Goal: Find specific page/section: Find specific page/section

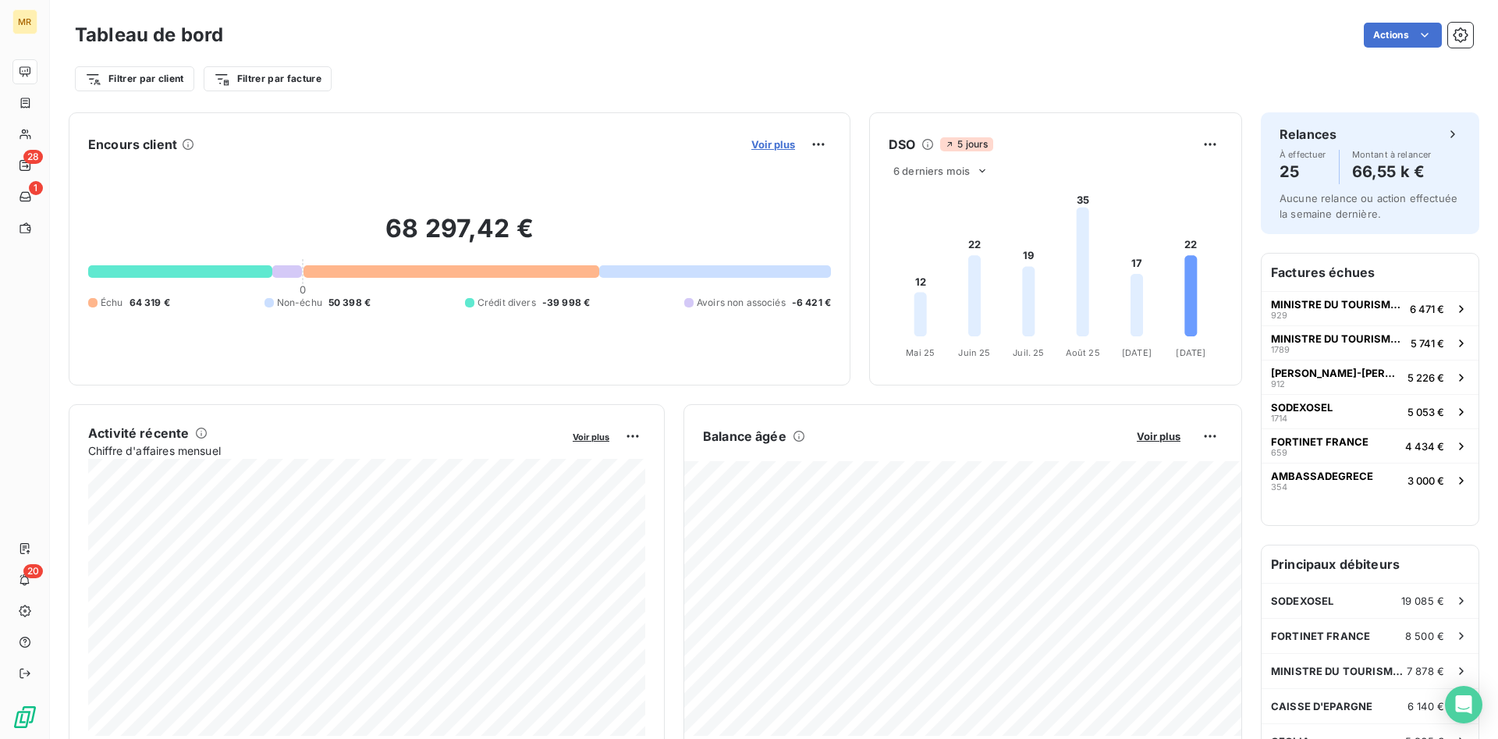
click at [764, 147] on span "Voir plus" at bounding box center [773, 144] width 44 height 12
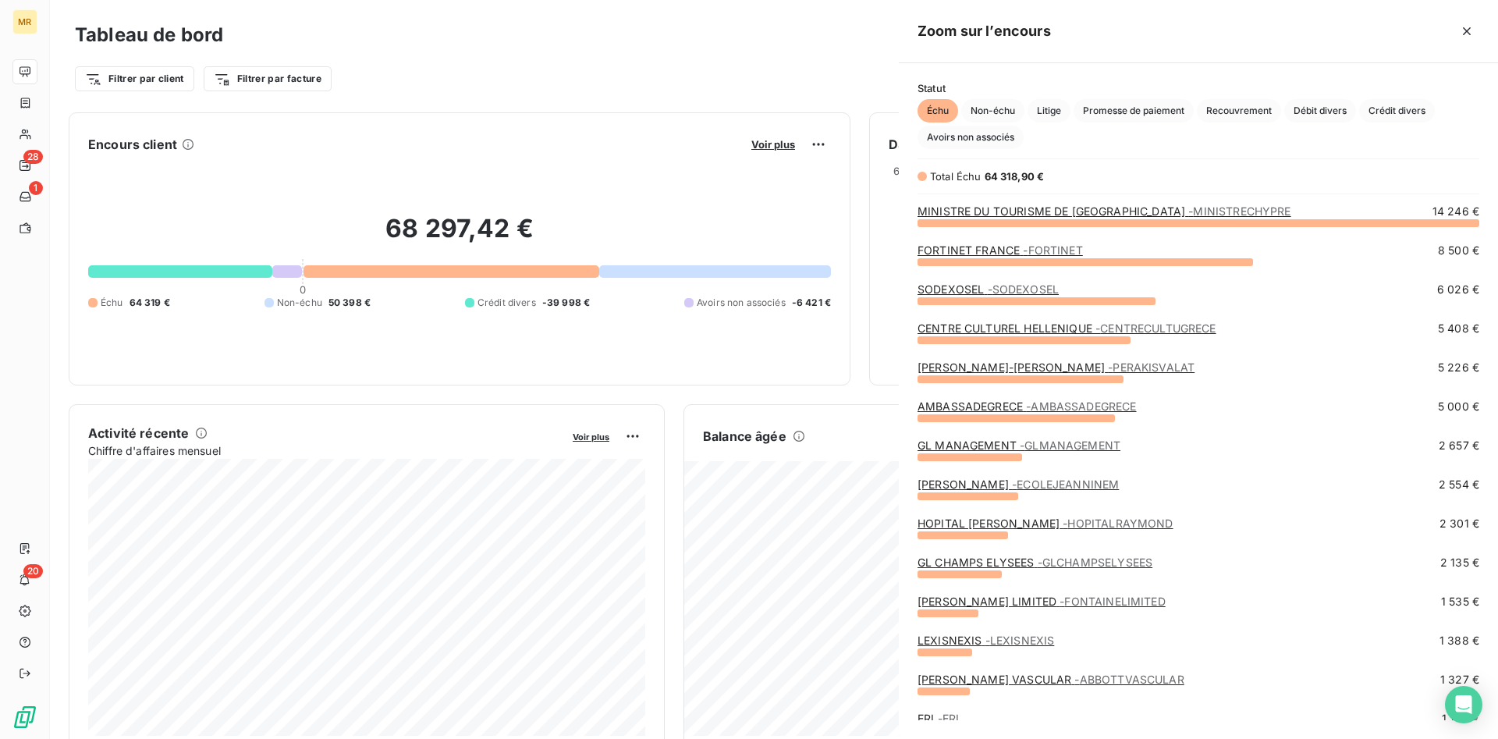
scroll to position [516, 599]
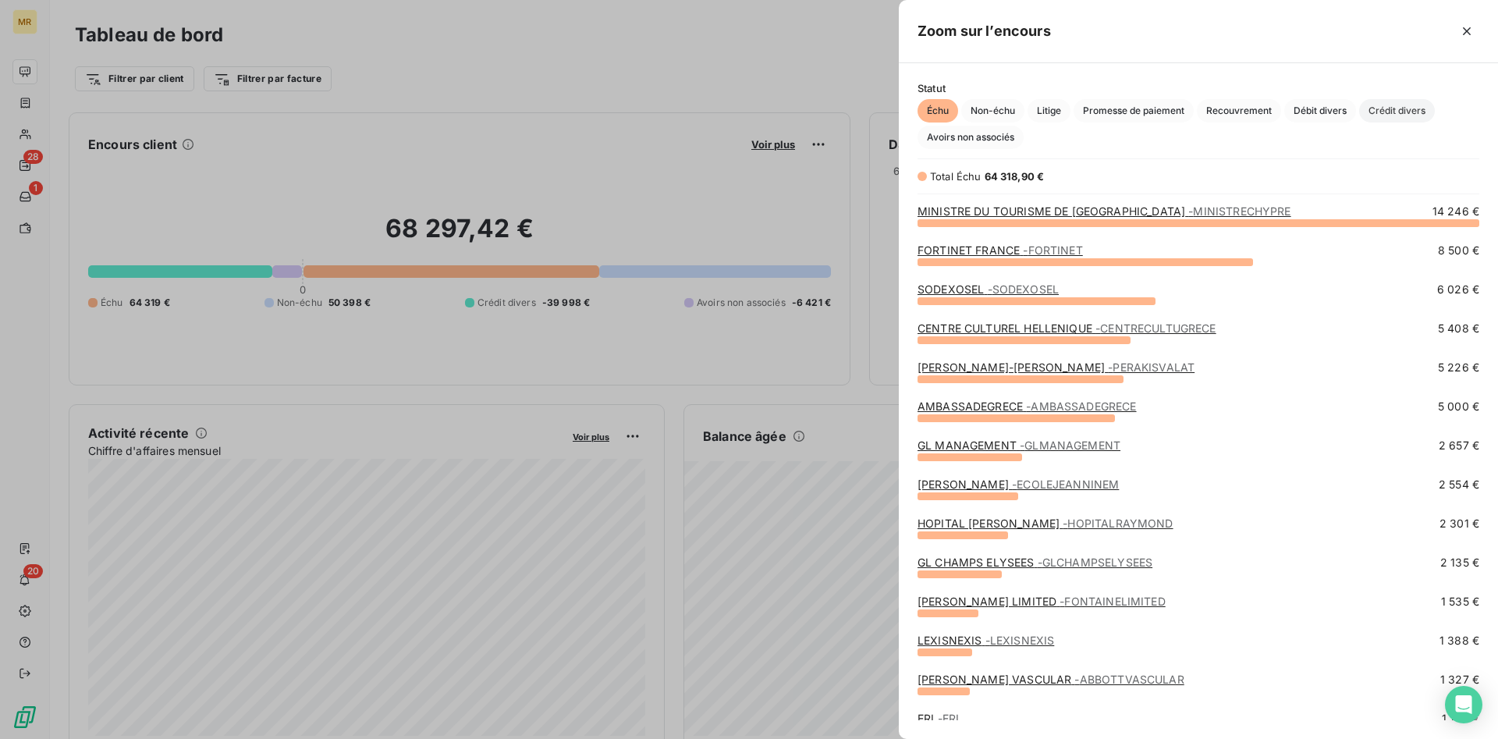
click at [1416, 111] on span "Crédit divers" at bounding box center [1397, 110] width 76 height 23
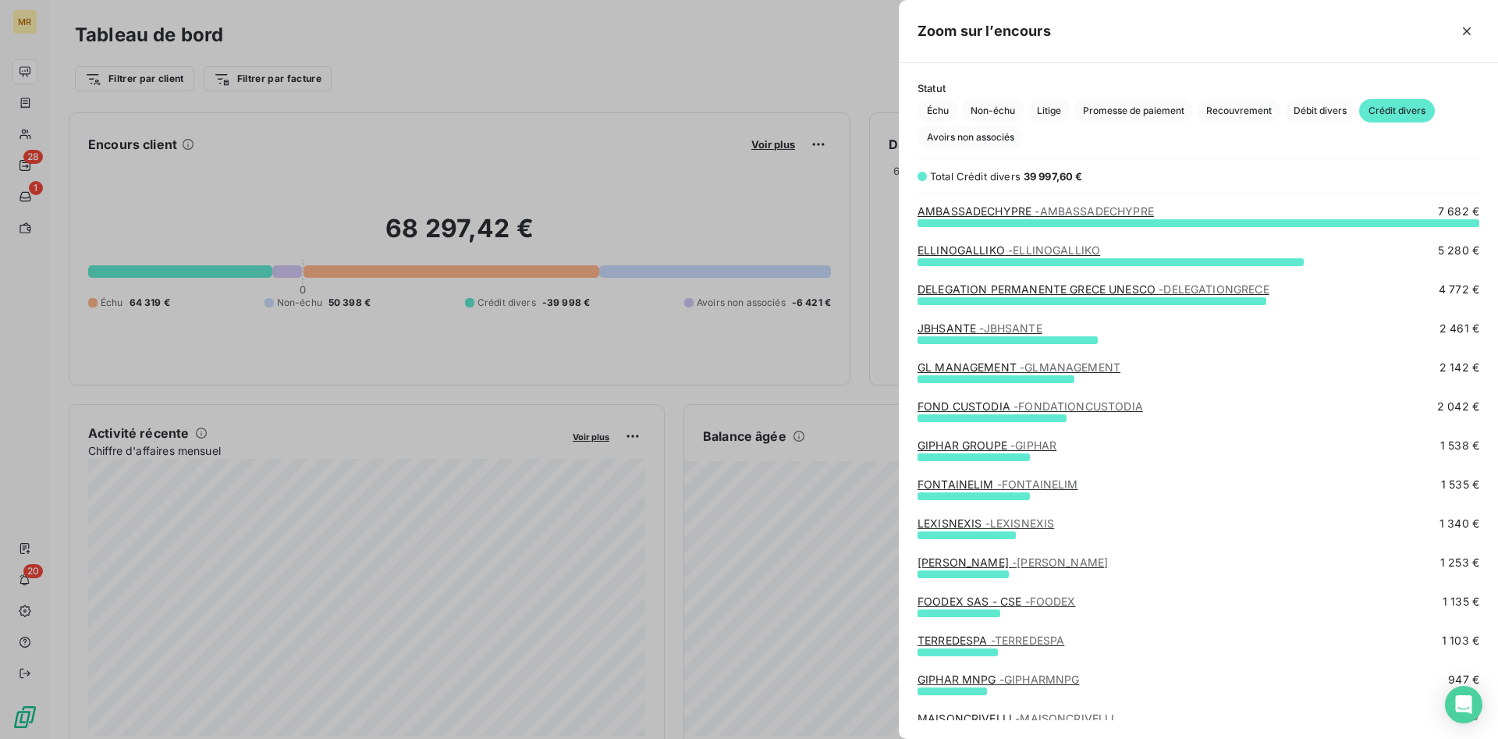
click at [1023, 564] on span "- [PERSON_NAME]" at bounding box center [1060, 561] width 96 height 13
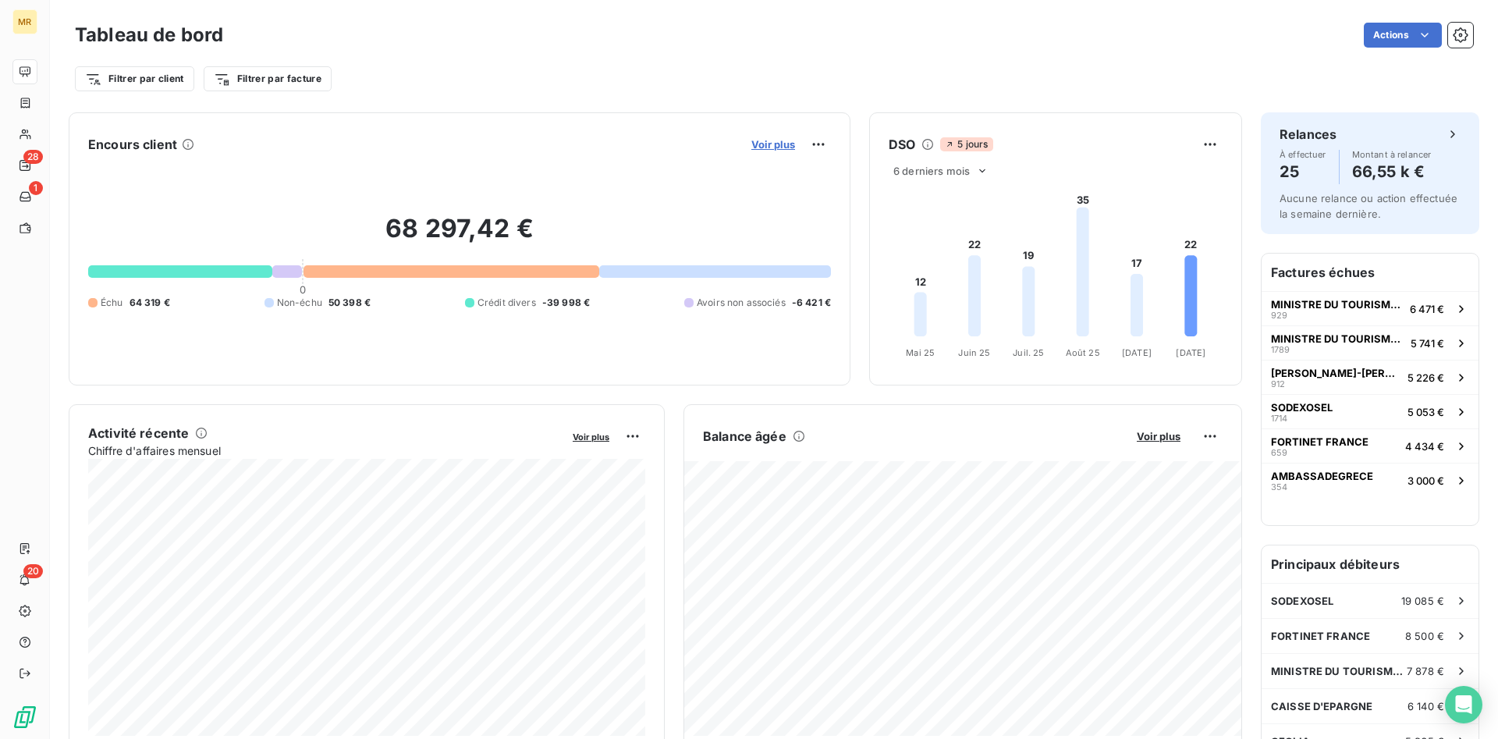
click at [784, 140] on span "Voir plus" at bounding box center [773, 144] width 44 height 12
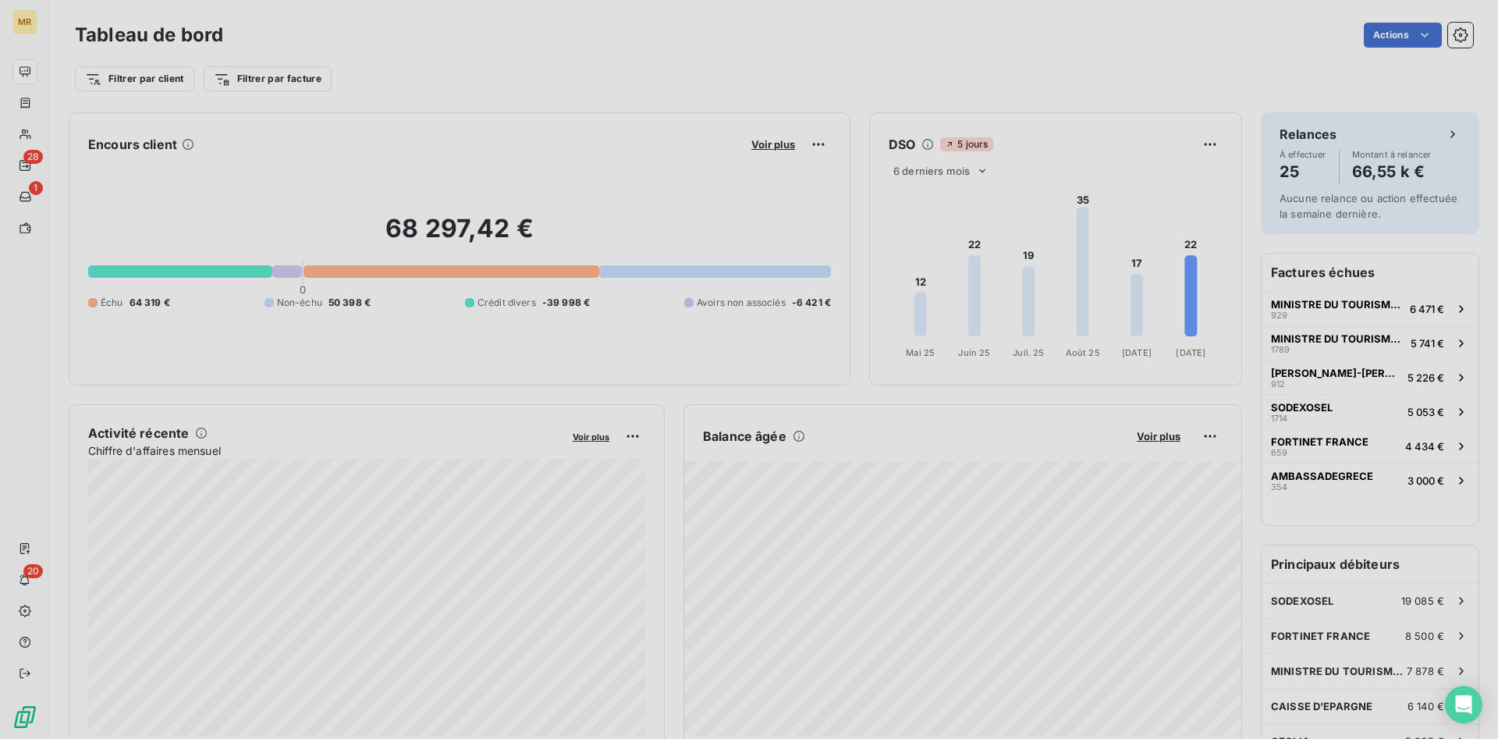
scroll to position [1, 1]
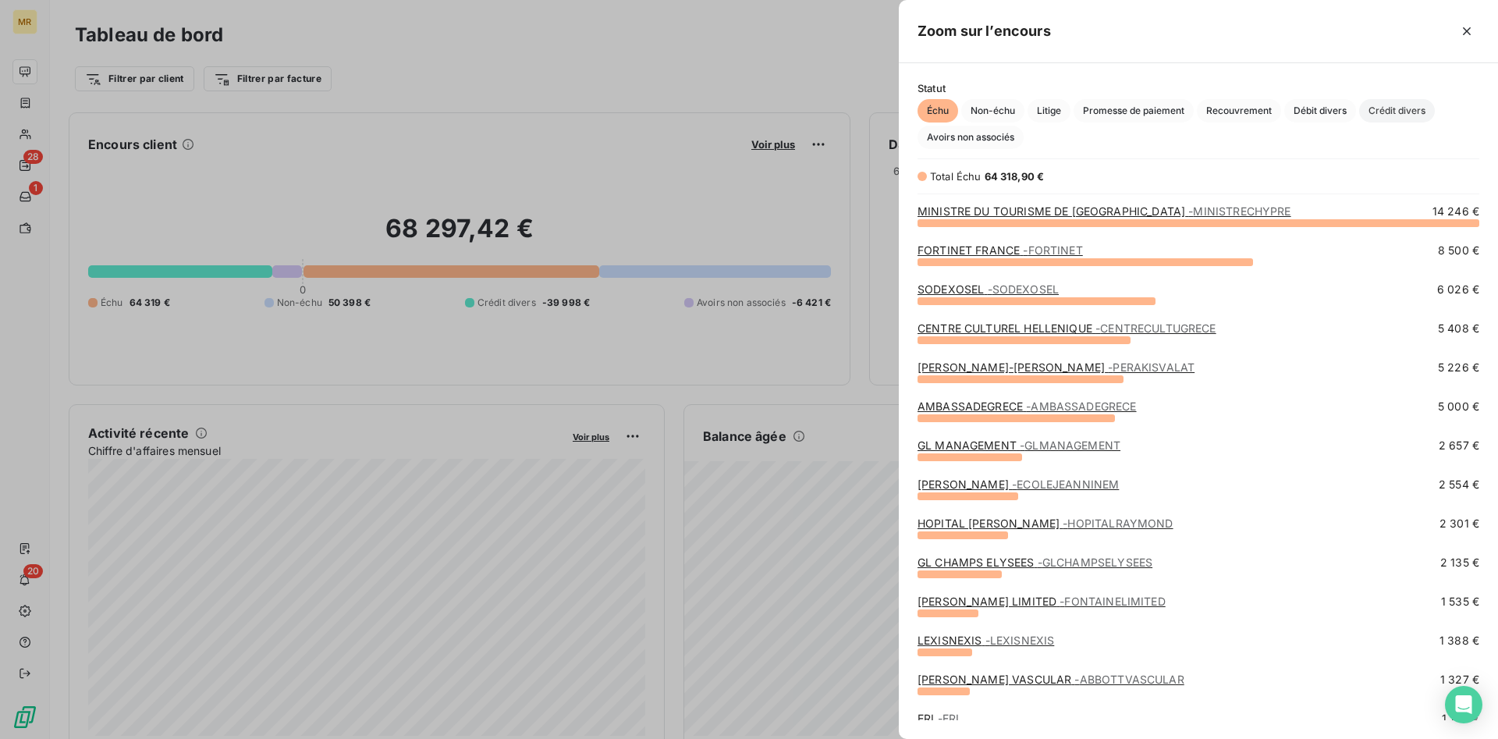
click at [1415, 113] on span "Crédit divers" at bounding box center [1397, 110] width 76 height 23
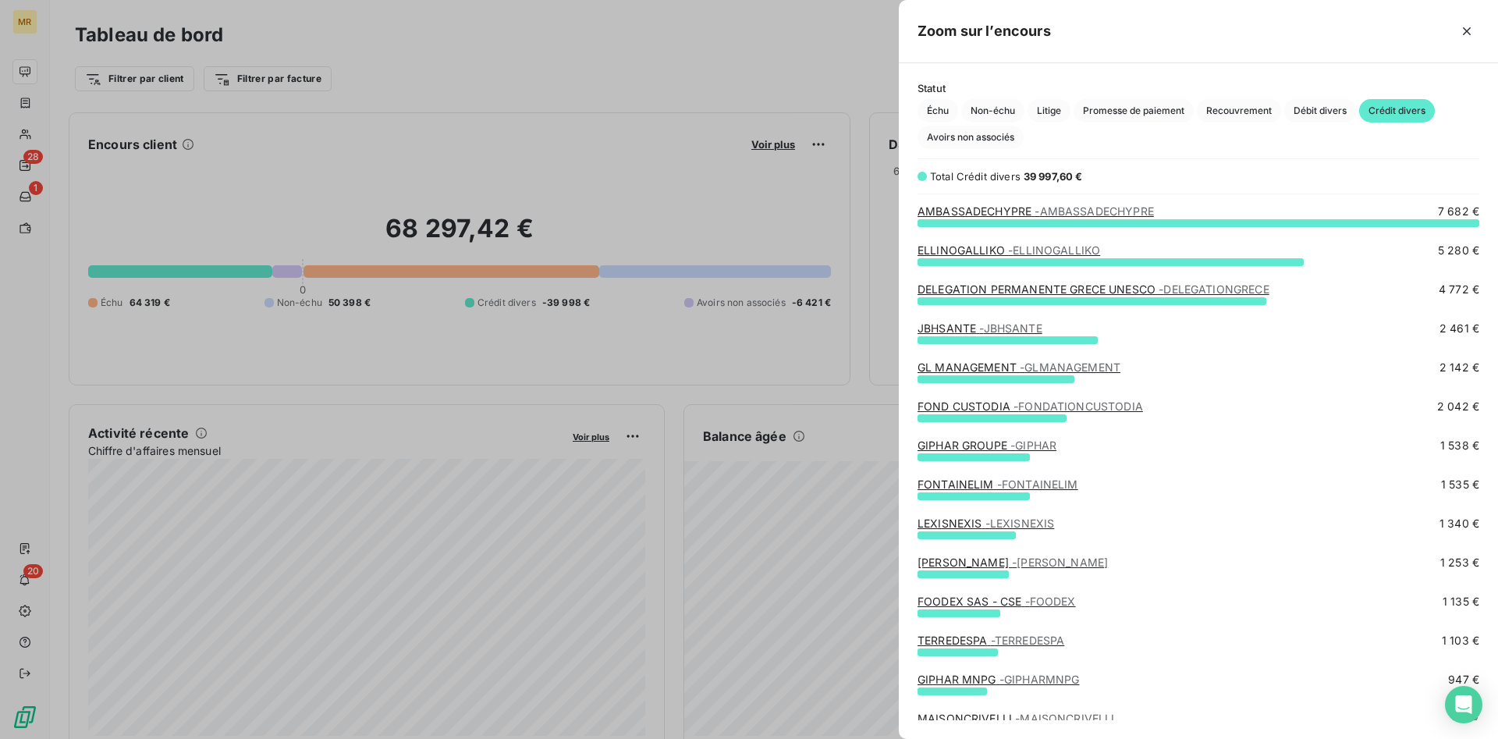
scroll to position [80, 0]
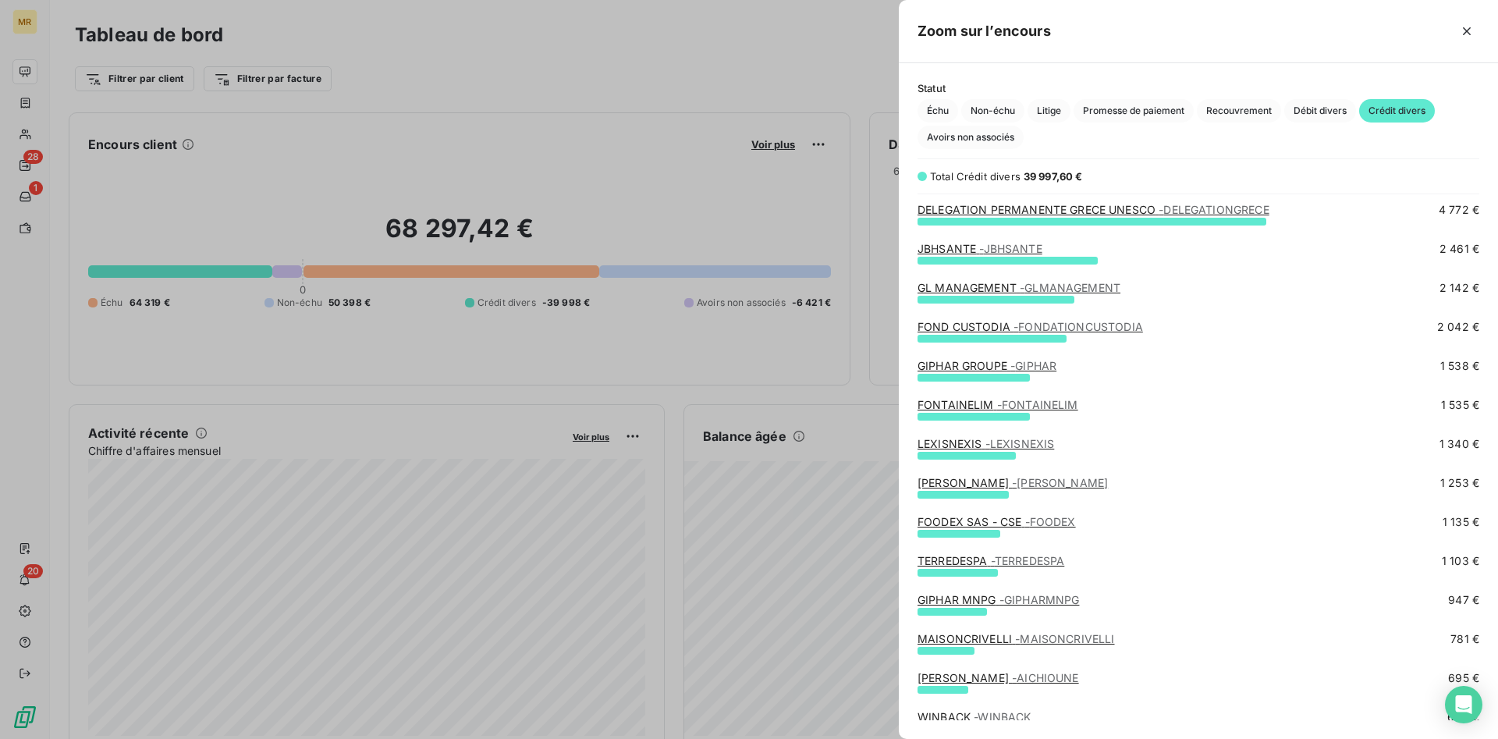
click at [1035, 406] on span "- FONTAINELIM" at bounding box center [1037, 404] width 81 height 13
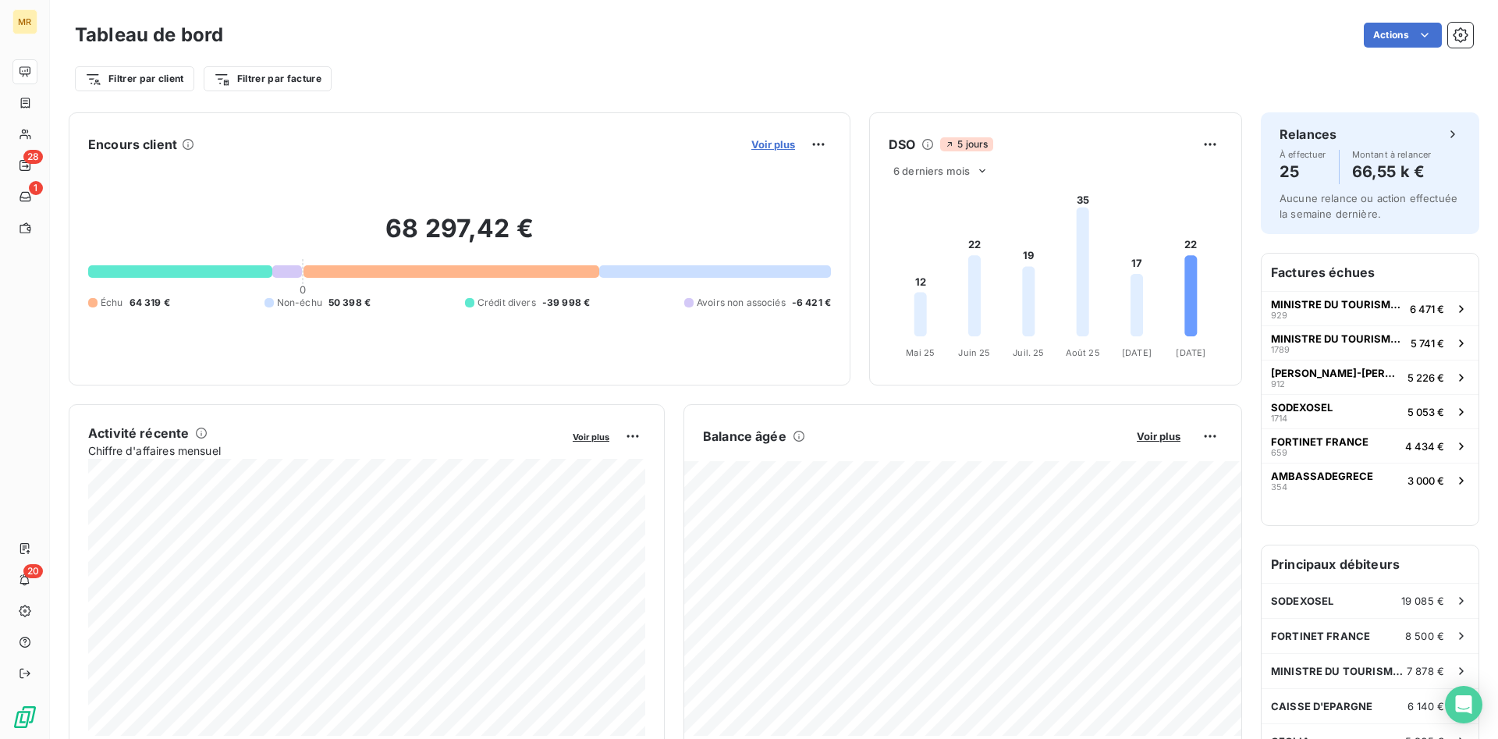
click at [775, 145] on span "Voir plus" at bounding box center [773, 144] width 44 height 12
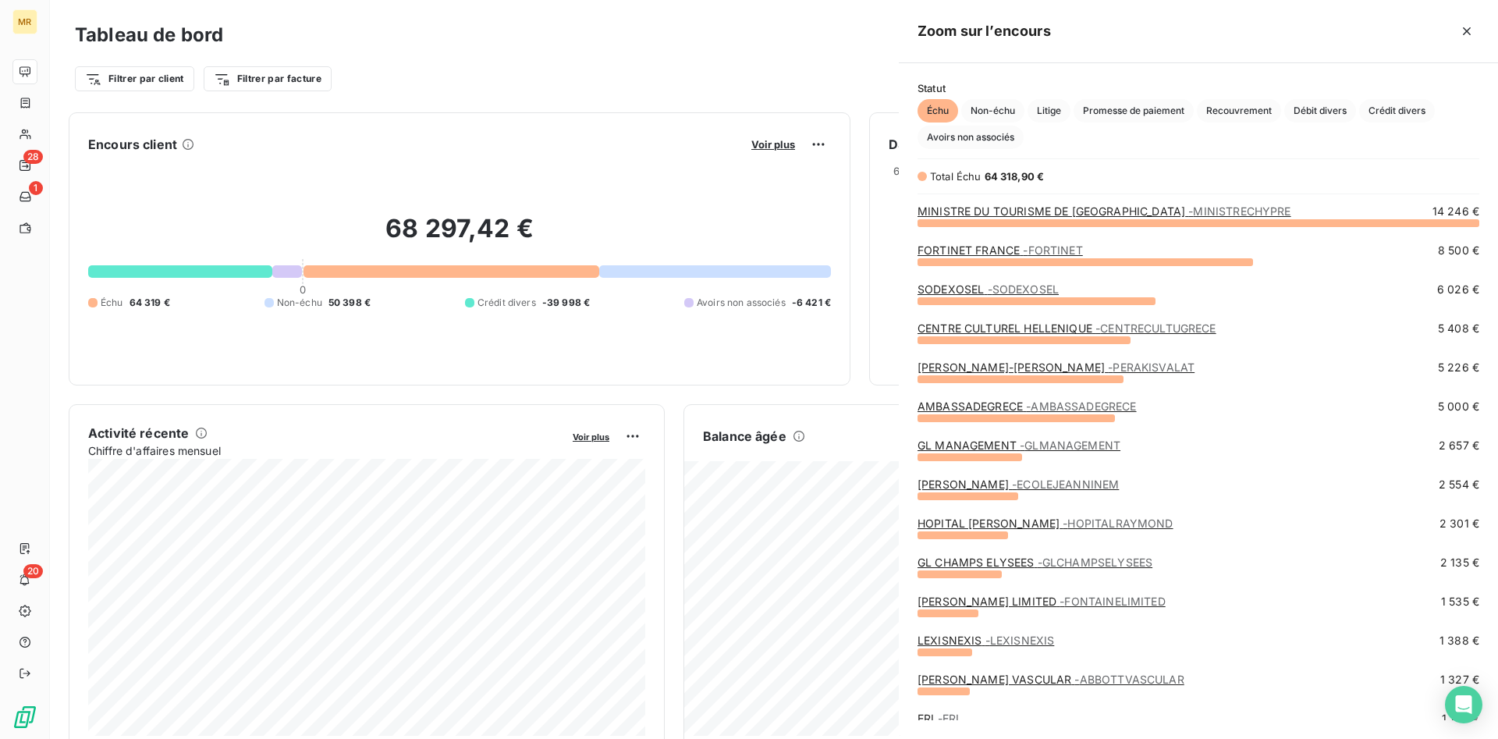
scroll to position [516, 599]
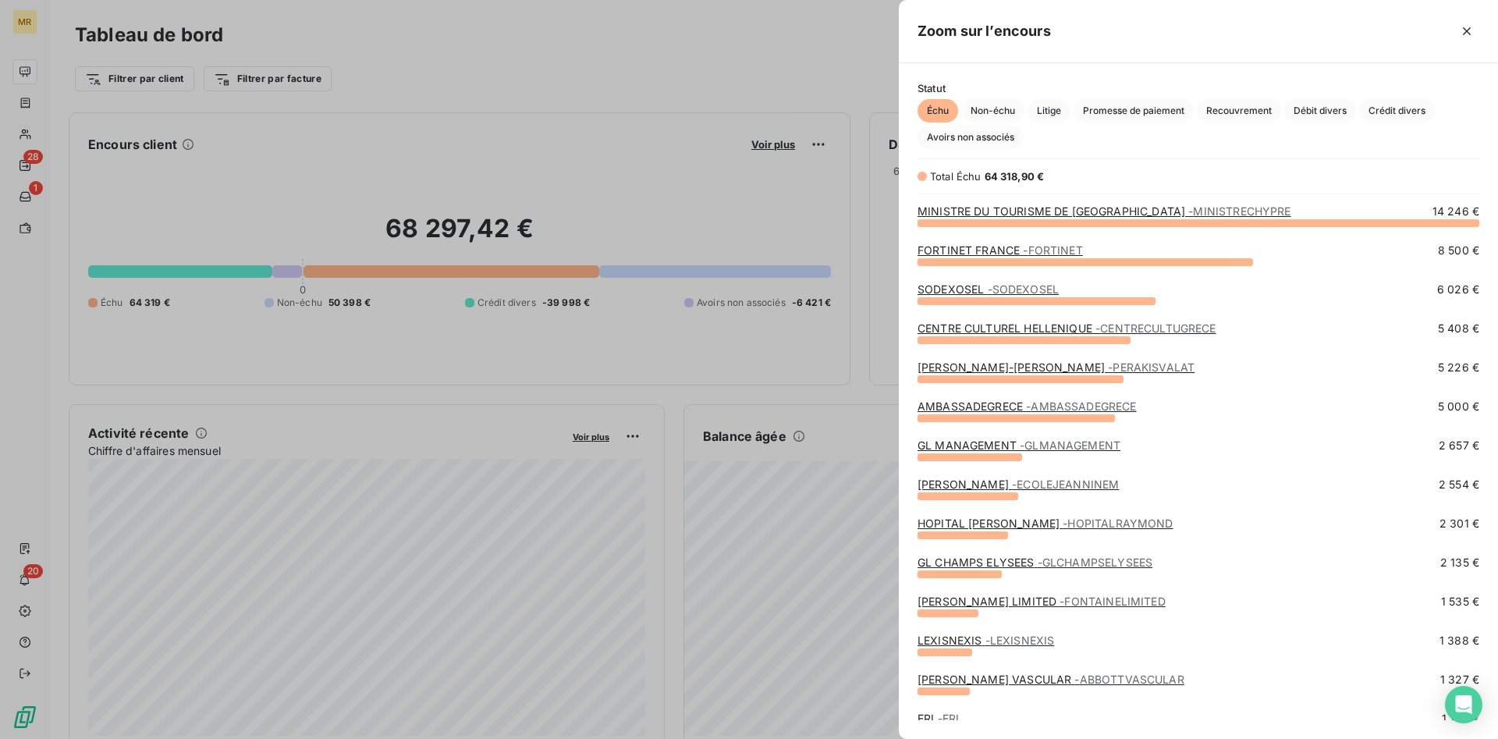
drag, startPoint x: 595, startPoint y: 83, endPoint x: 555, endPoint y: 76, distance: 40.3
click at [594, 80] on div at bounding box center [749, 369] width 1498 height 739
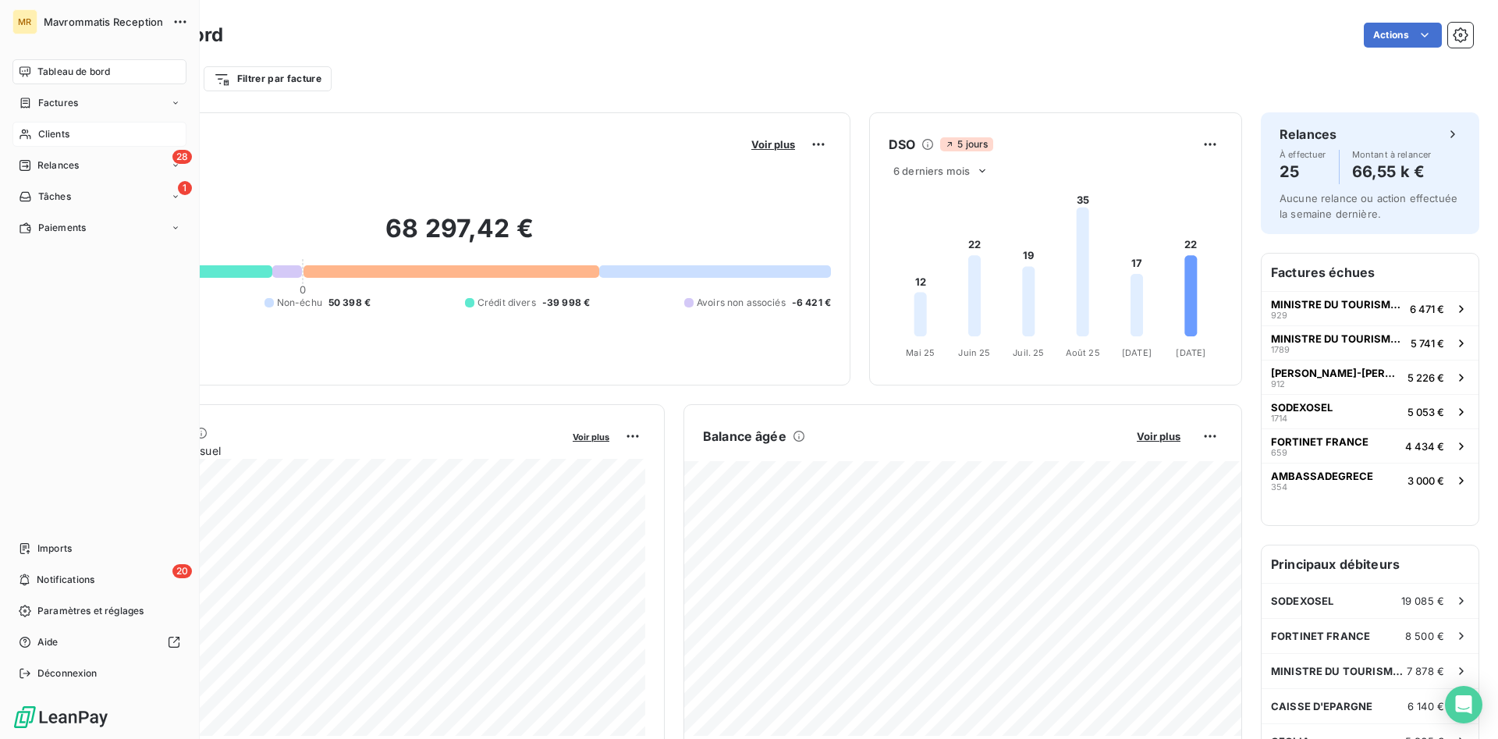
click at [66, 129] on span "Clients" at bounding box center [53, 134] width 31 height 14
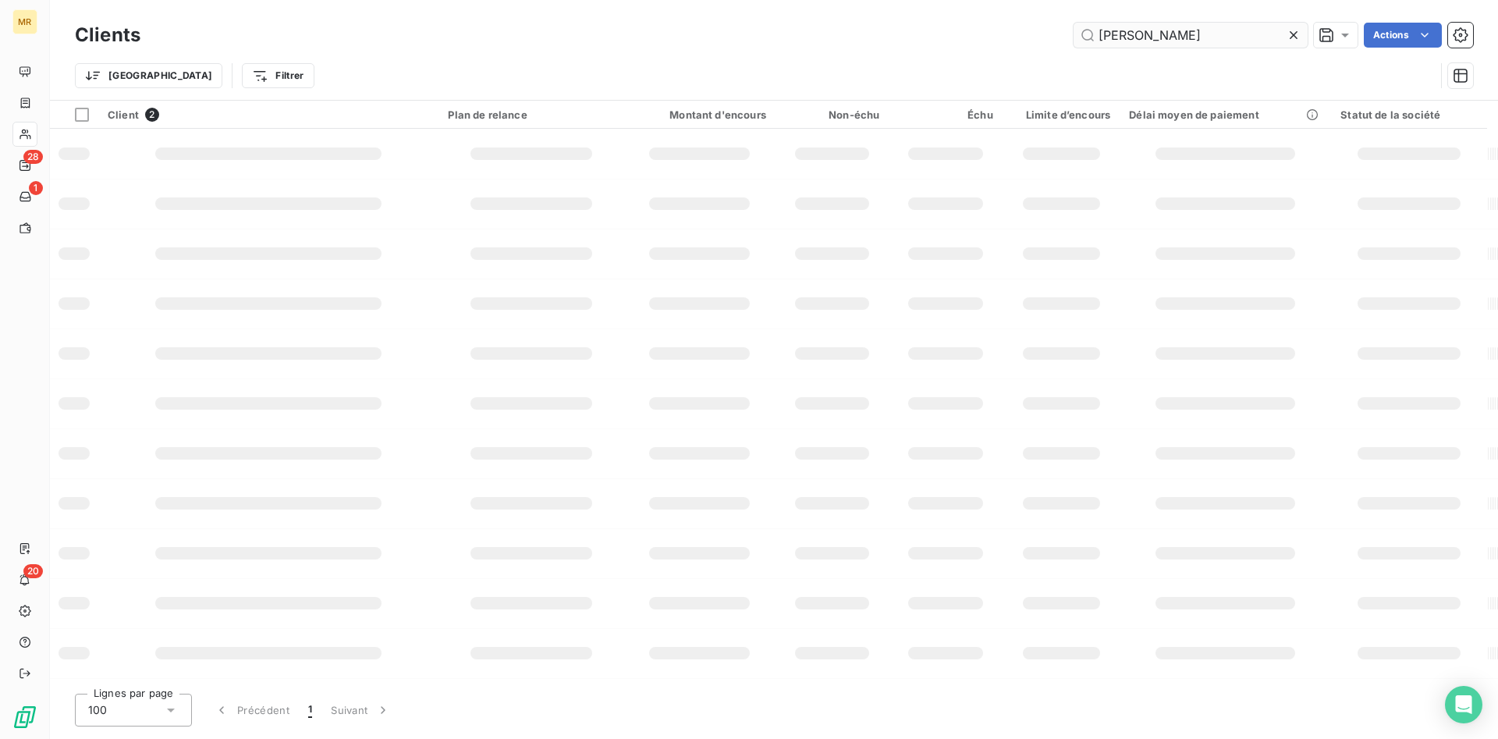
type input "FONTAINE LI"
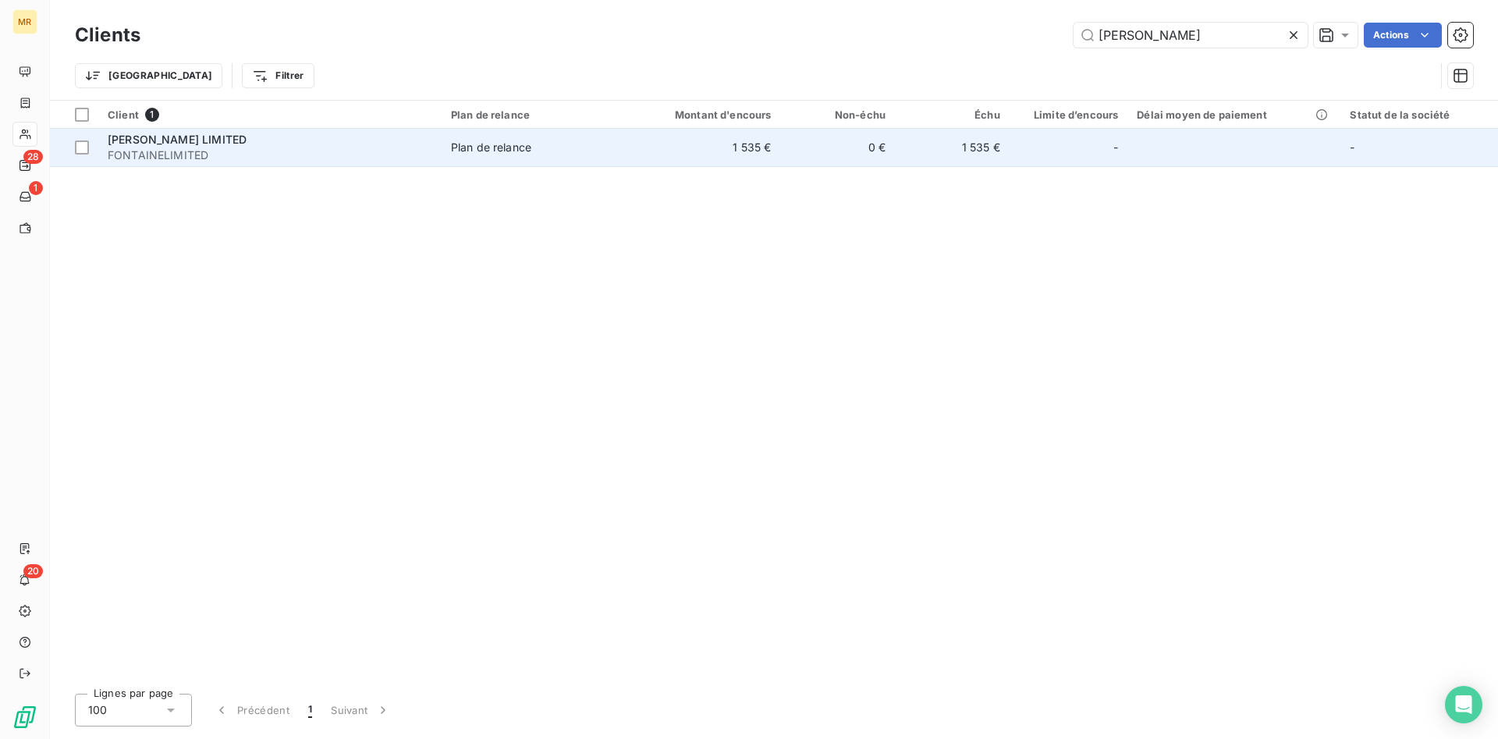
click at [576, 165] on td "Plan de relance" at bounding box center [534, 147] width 186 height 37
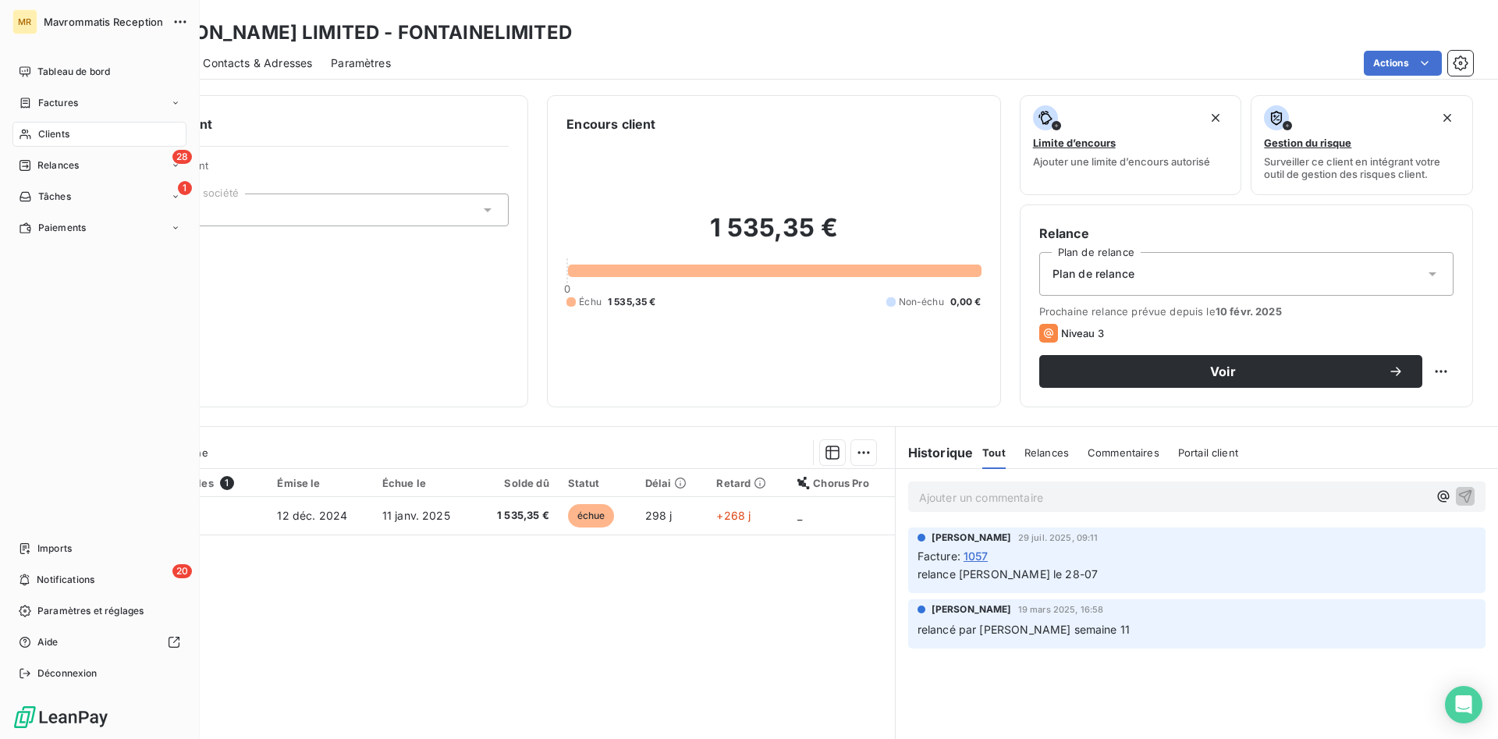
click at [41, 133] on span "Clients" at bounding box center [53, 134] width 31 height 14
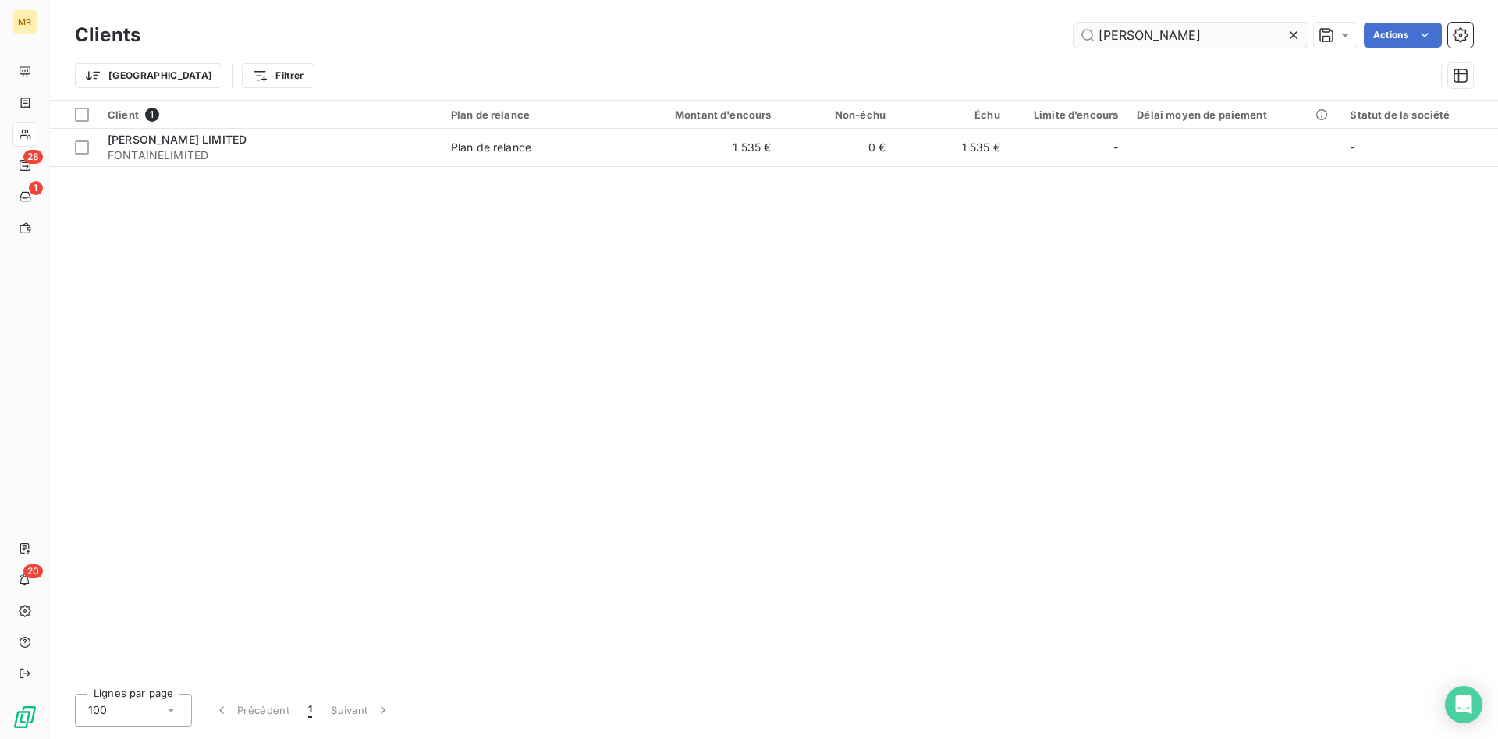
drag, startPoint x: 1191, startPoint y: 31, endPoint x: 935, endPoint y: 30, distance: 255.8
click at [1073, 30] on input "FONTAINE LI" at bounding box center [1190, 35] width 234 height 25
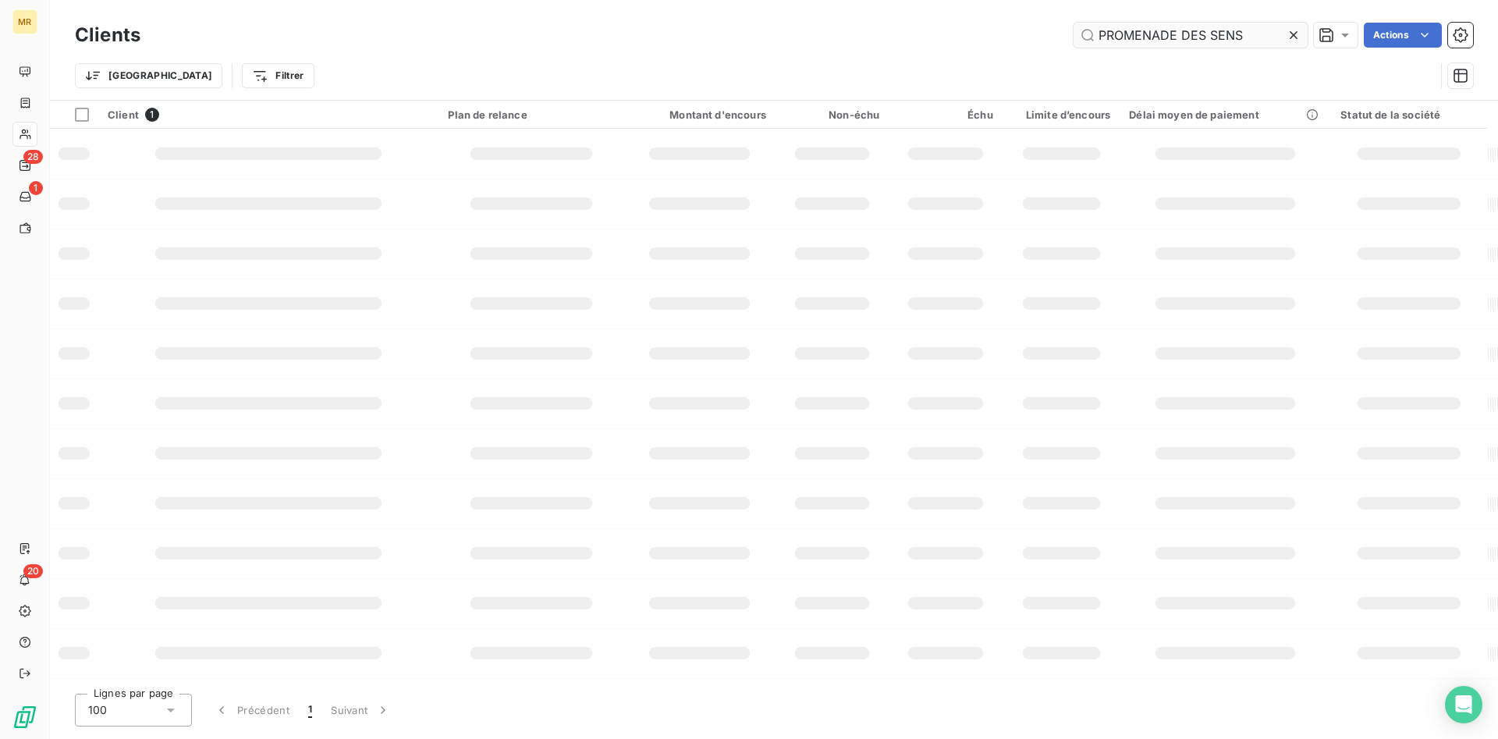
type input "PROMENADE DES SENS"
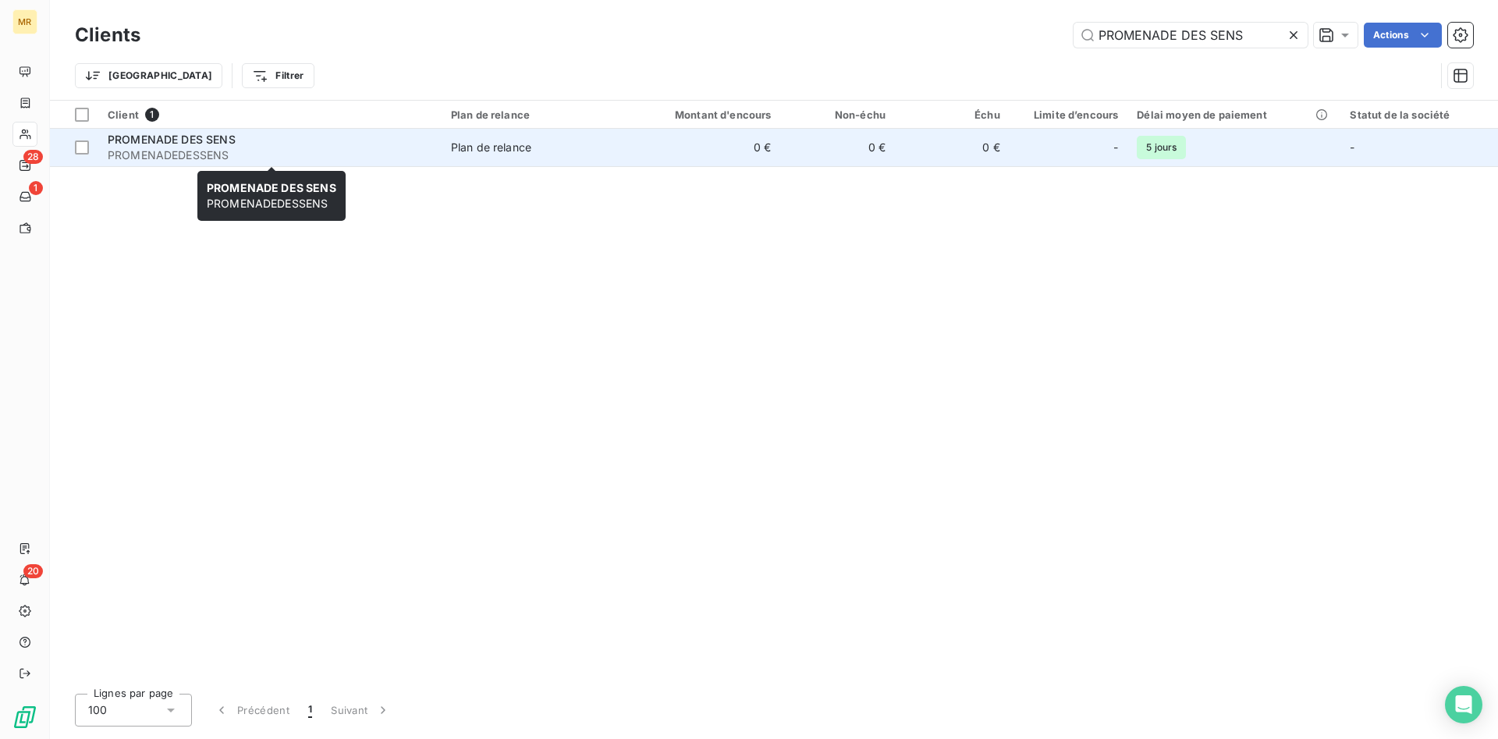
click at [225, 145] on span "PROMENADE DES SENS" at bounding box center [172, 139] width 128 height 13
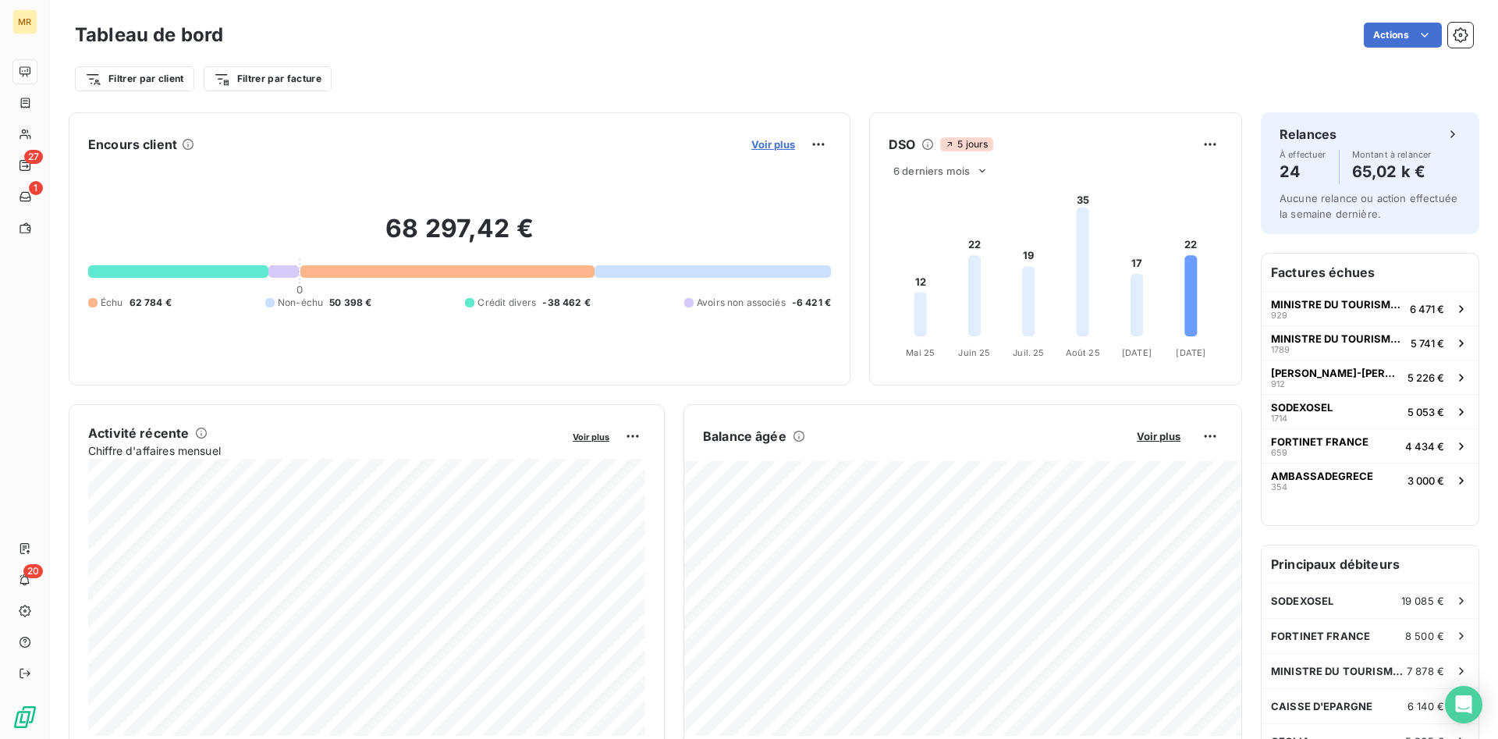
drag, startPoint x: 773, startPoint y: 142, endPoint x: 785, endPoint y: 142, distance: 12.5
click at [785, 142] on span "Voir plus" at bounding box center [773, 144] width 44 height 12
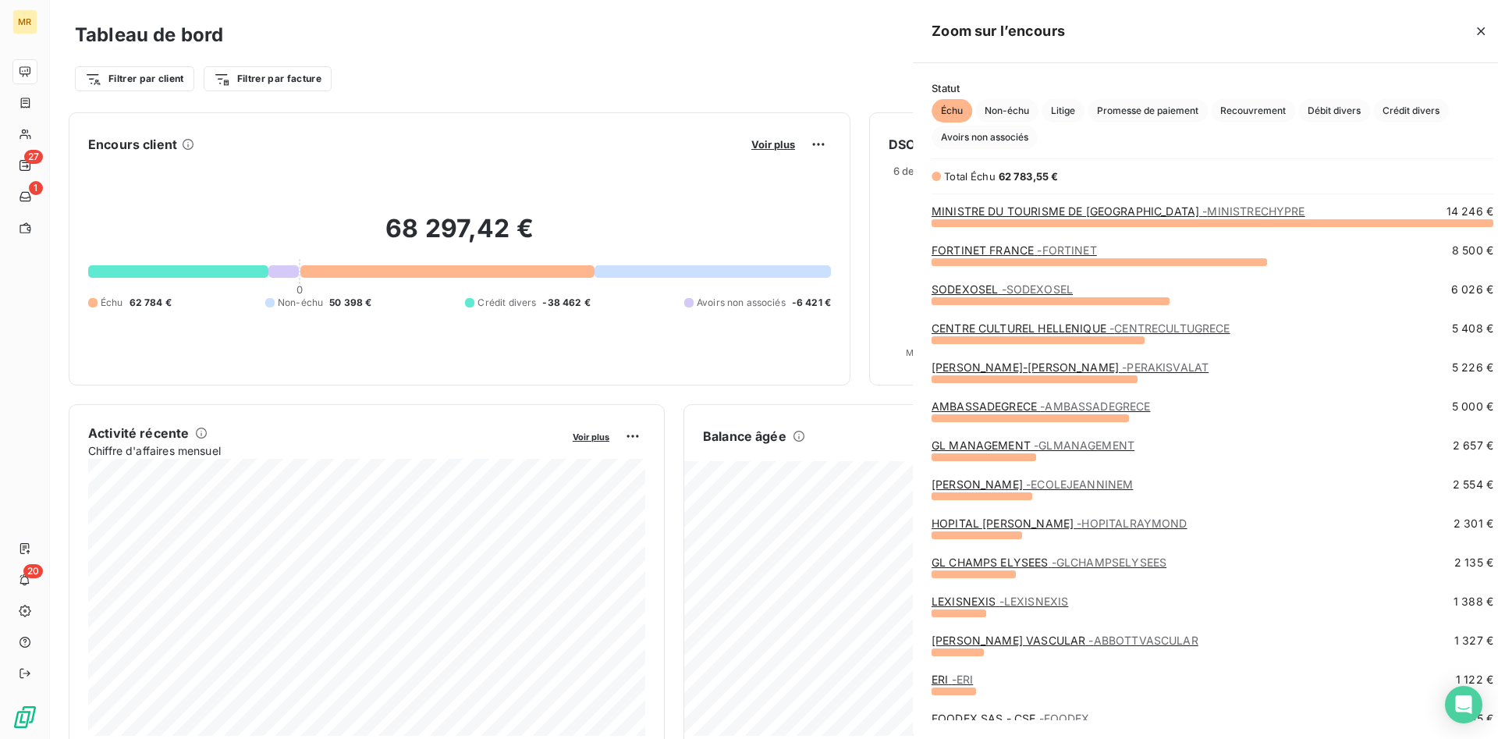
scroll to position [516, 599]
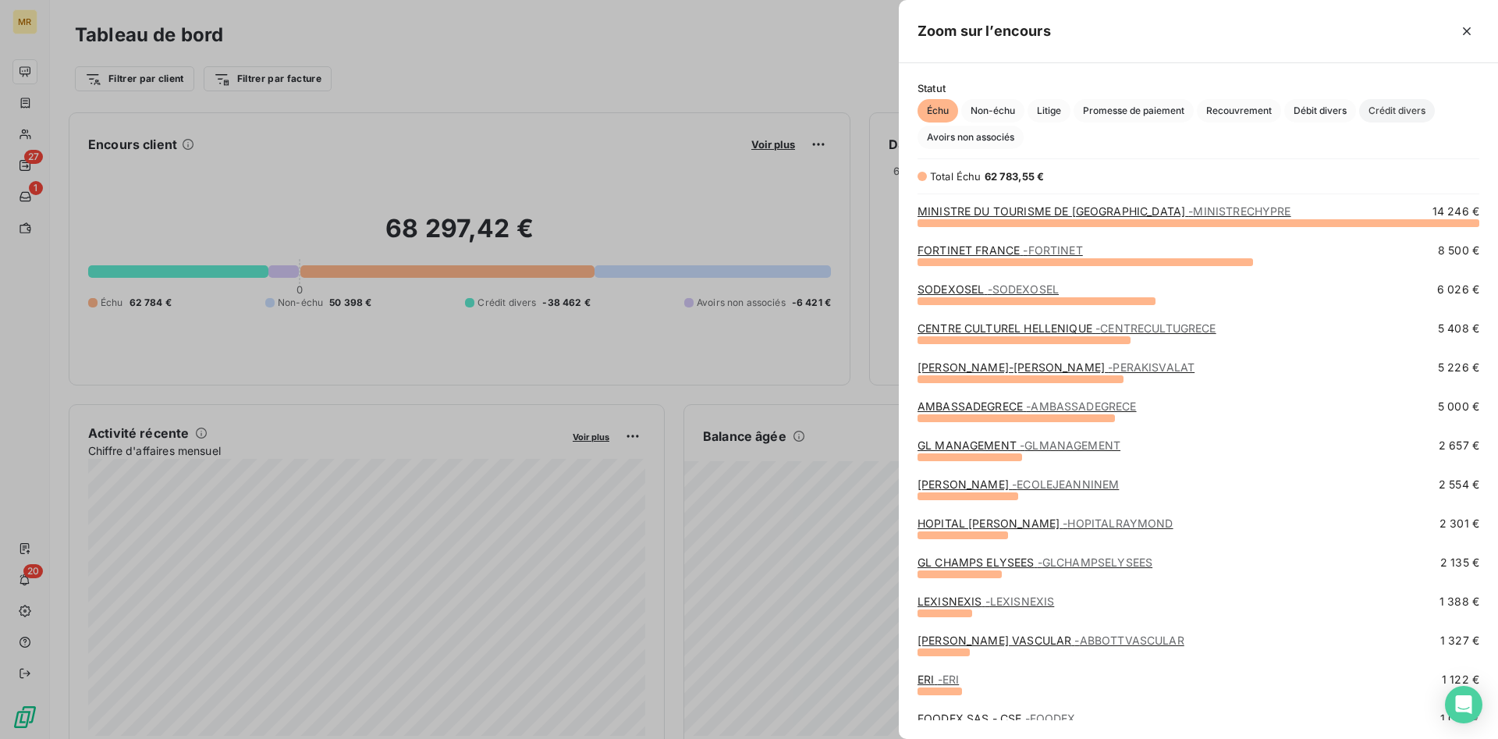
click at [1395, 107] on span "Crédit divers" at bounding box center [1397, 110] width 76 height 23
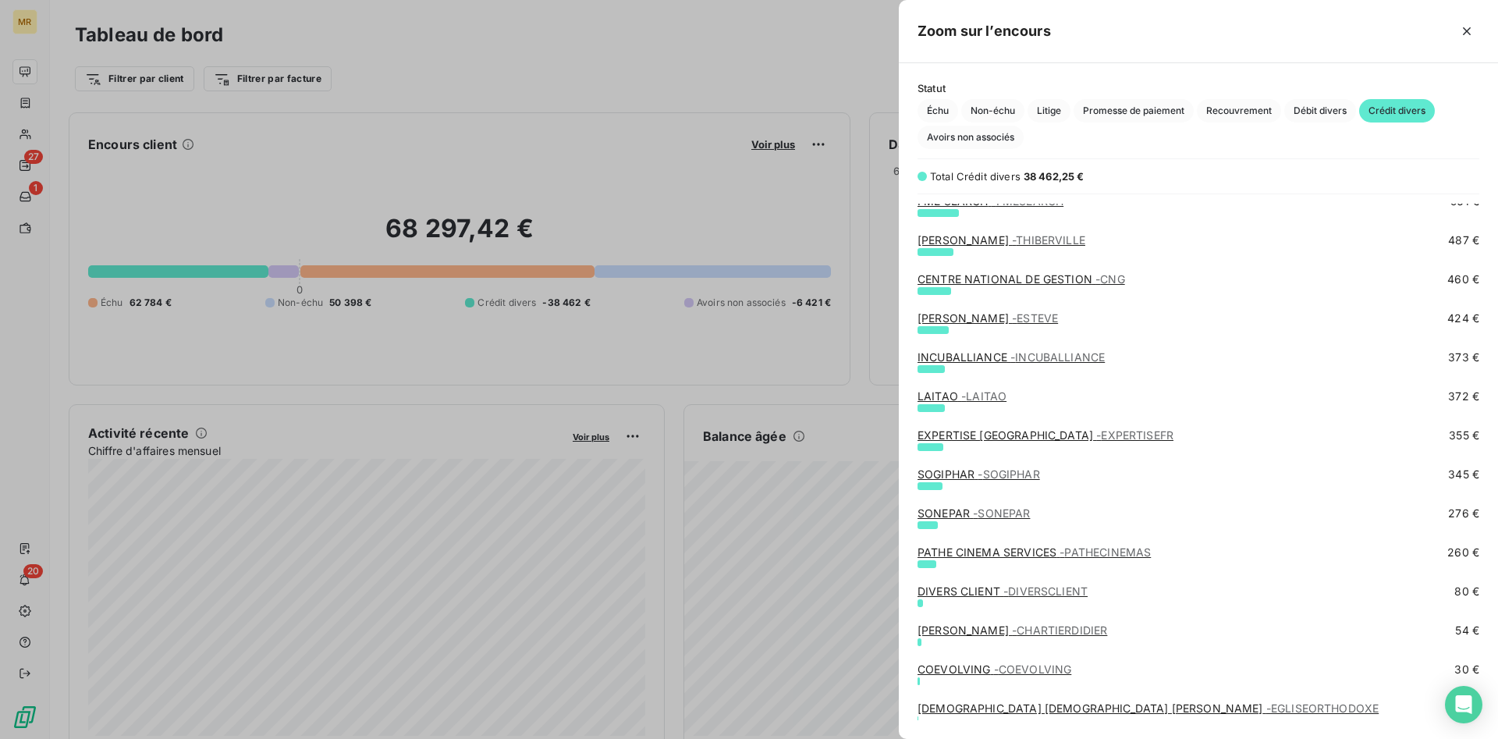
scroll to position [636, 0]
click at [935, 111] on span "Échu" at bounding box center [937, 110] width 41 height 23
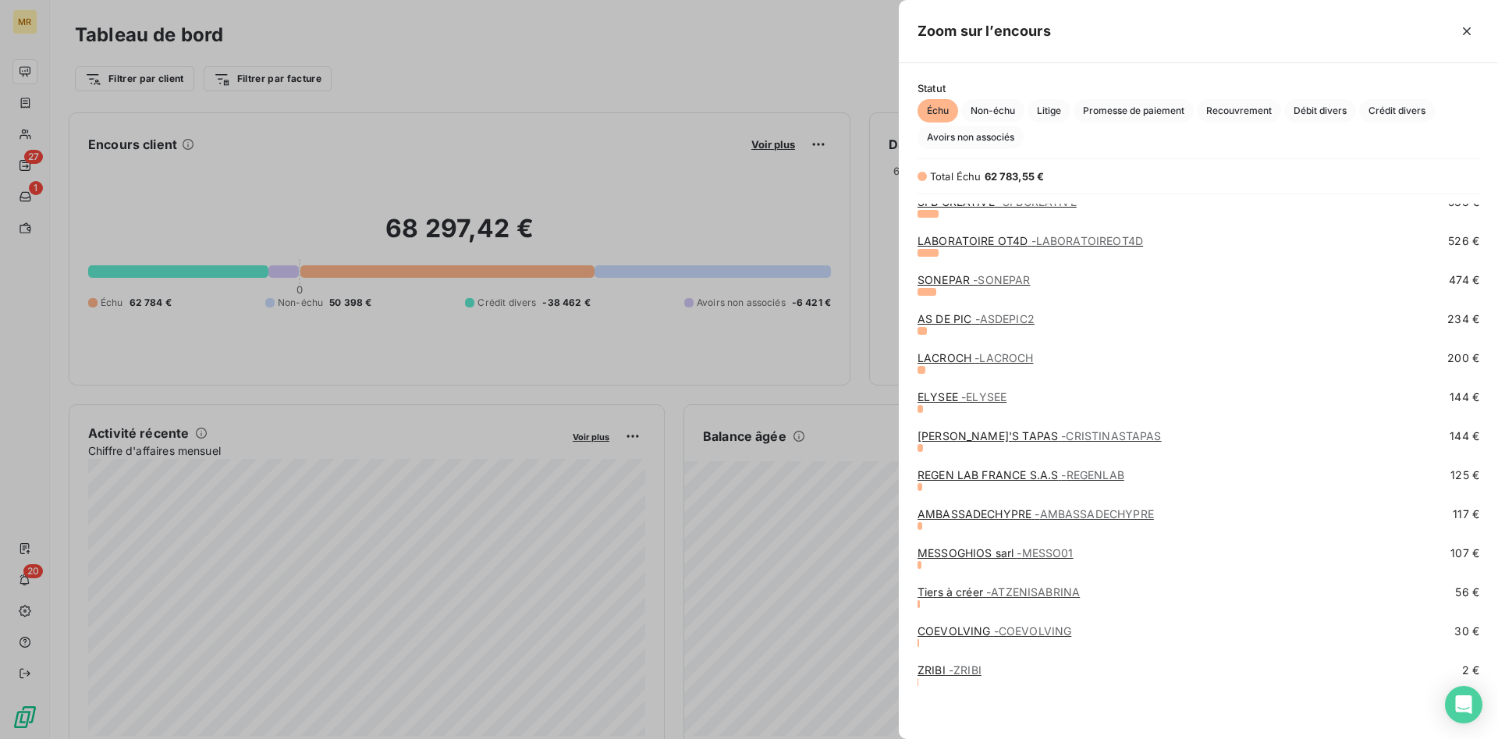
scroll to position [633, 0]
click at [991, 399] on span "- ELYSEE" at bounding box center [983, 396] width 45 height 13
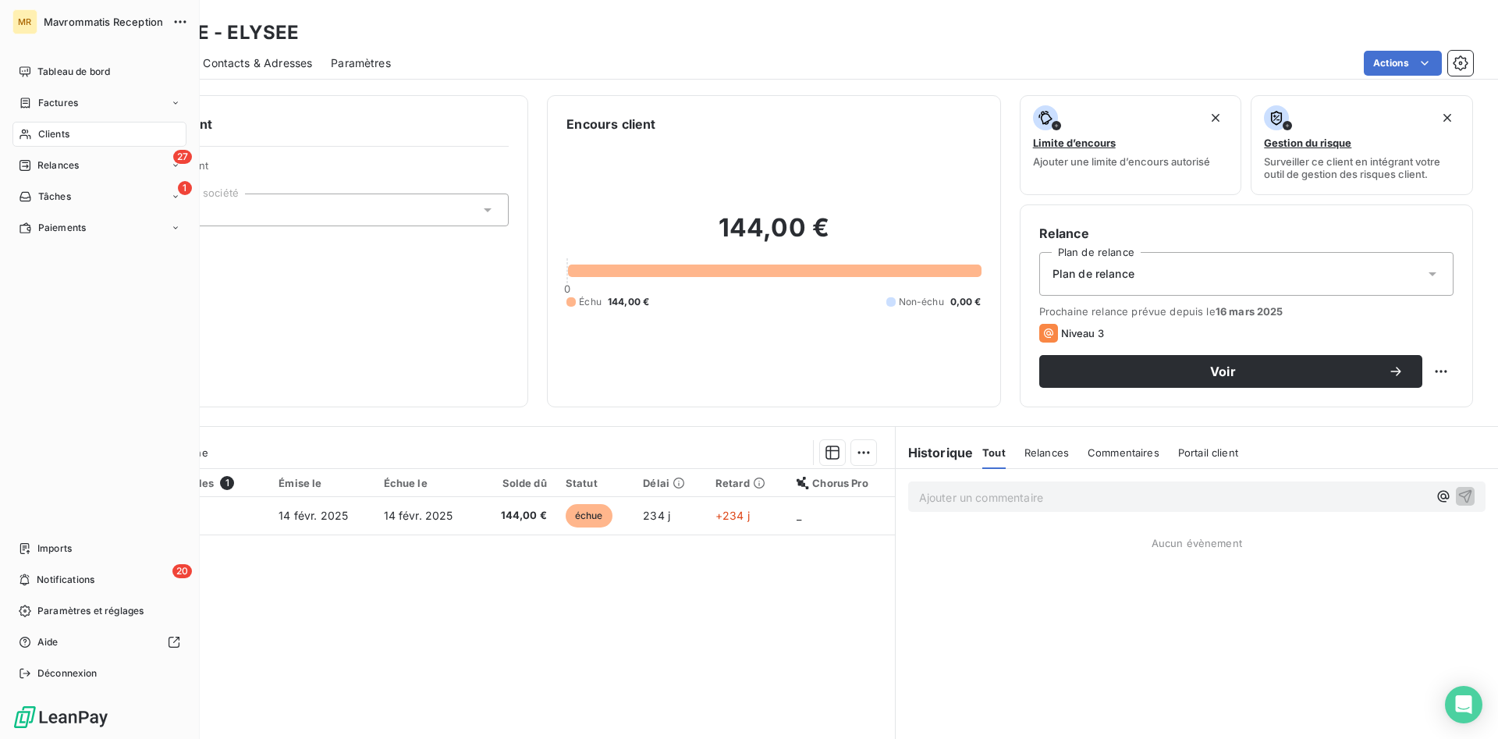
click at [53, 130] on span "Clients" at bounding box center [53, 134] width 31 height 14
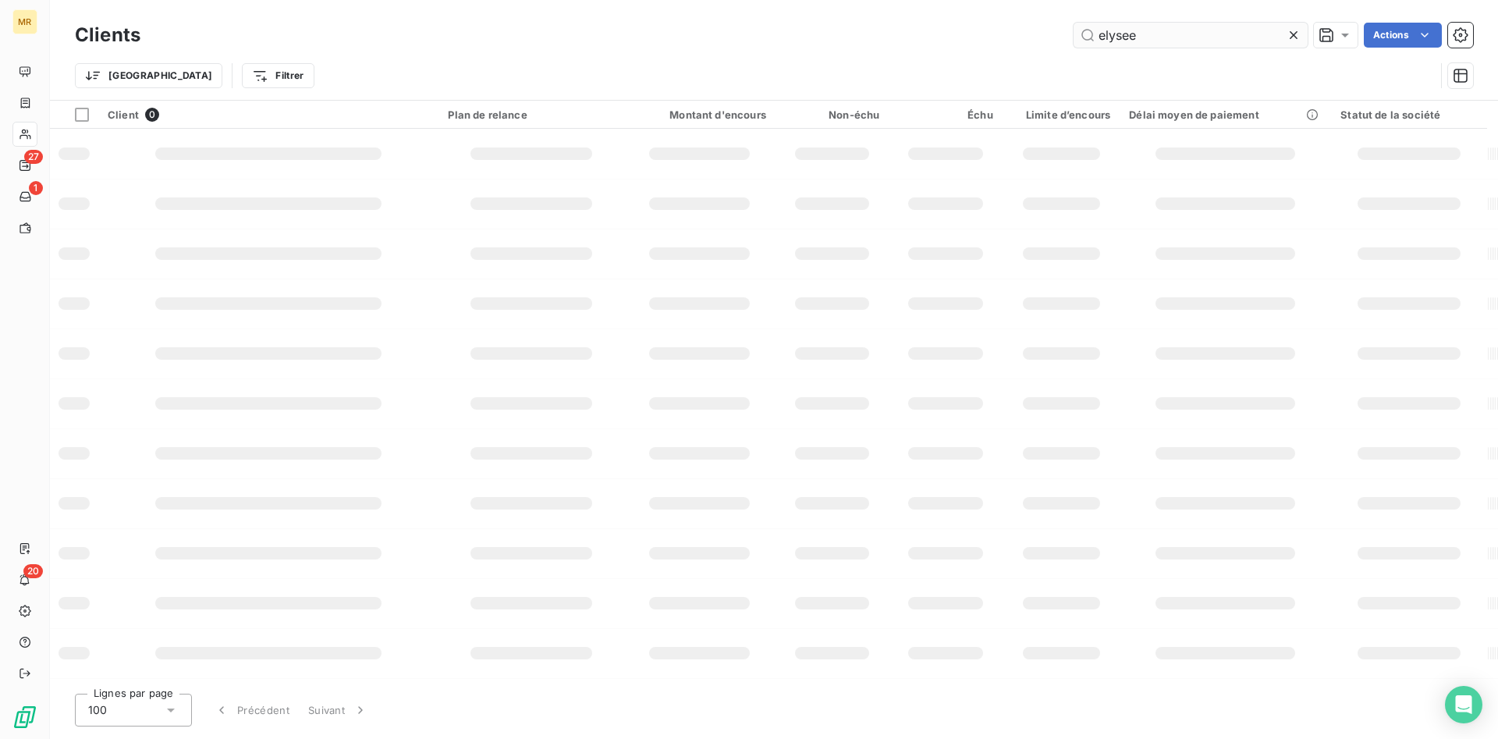
type input "elysee"
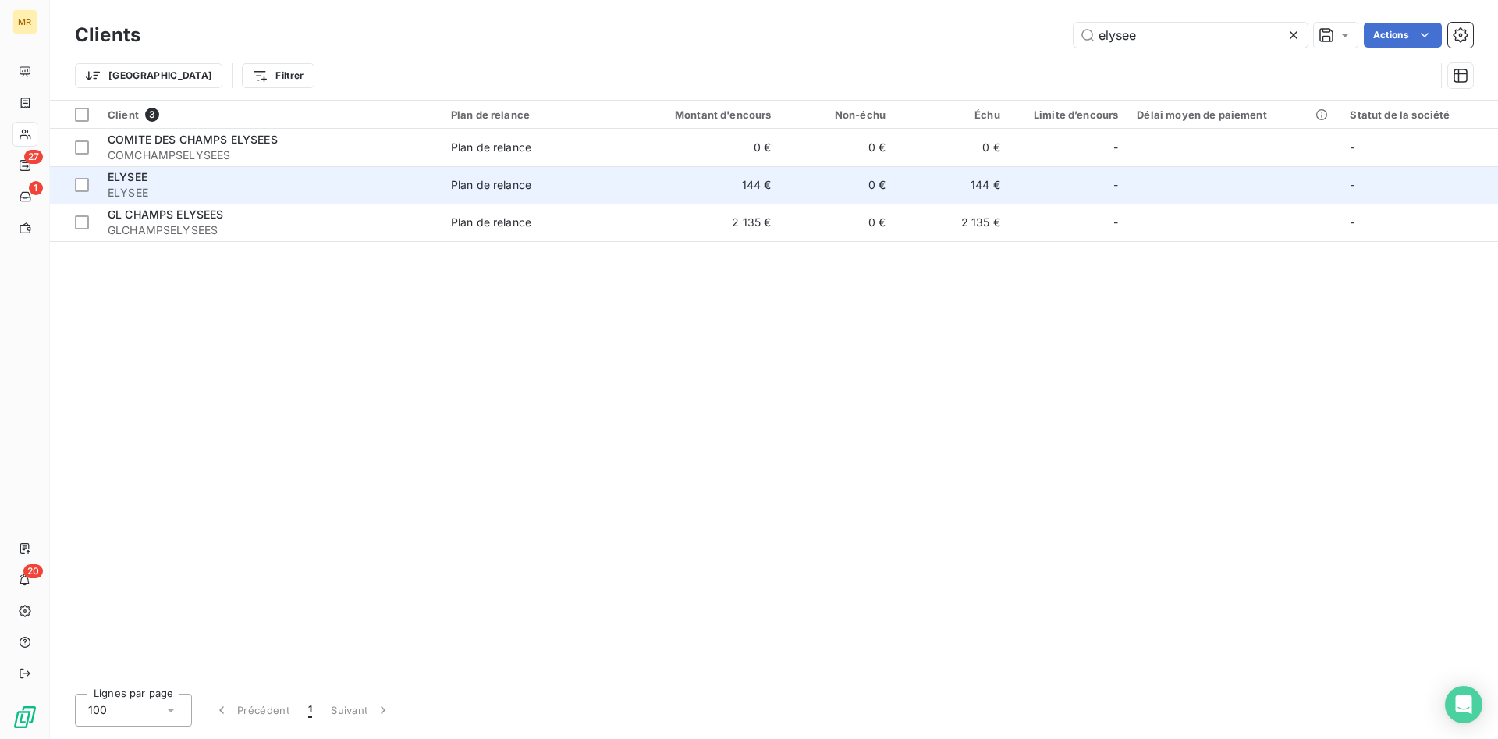
click at [547, 190] on span "Plan de relance" at bounding box center [534, 185] width 167 height 16
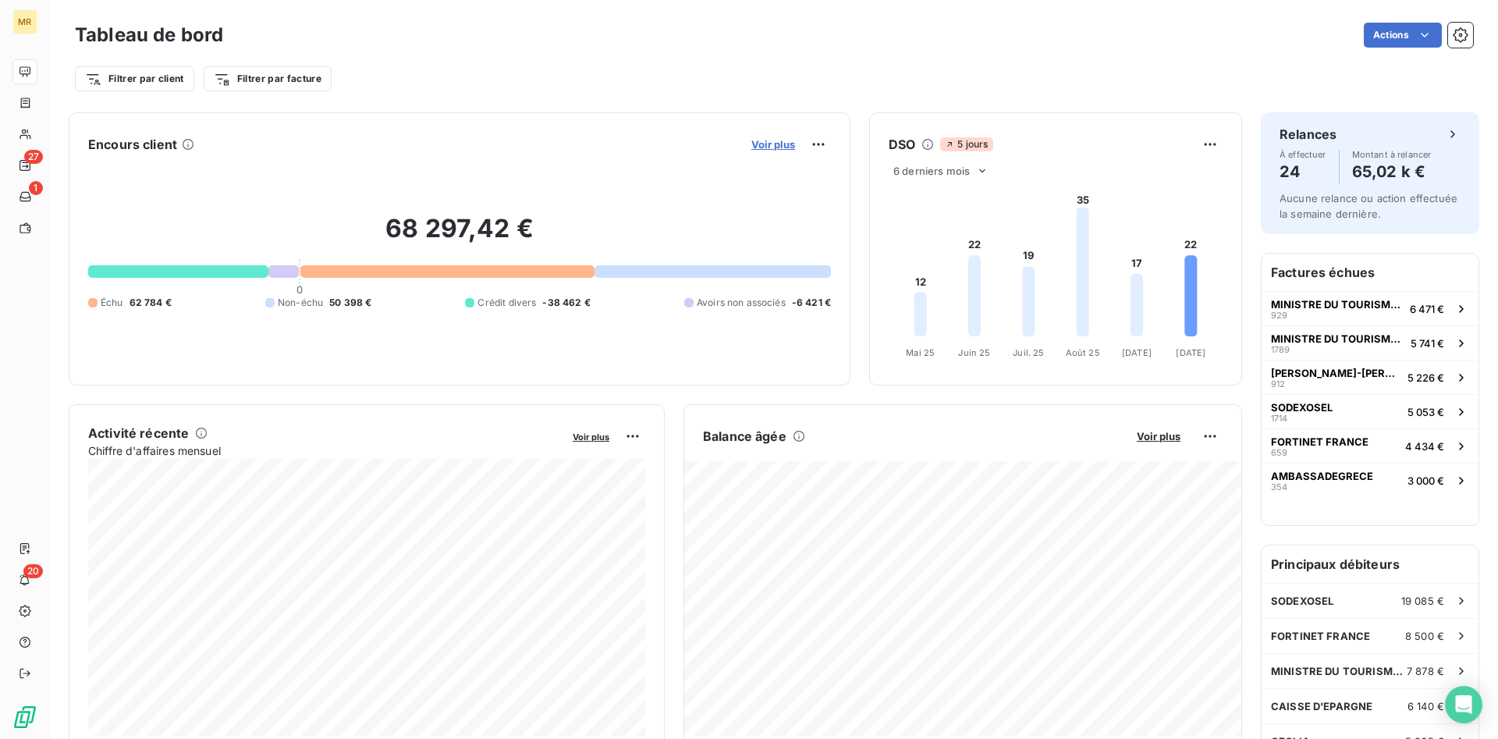
click at [785, 142] on span "Voir plus" at bounding box center [773, 144] width 44 height 12
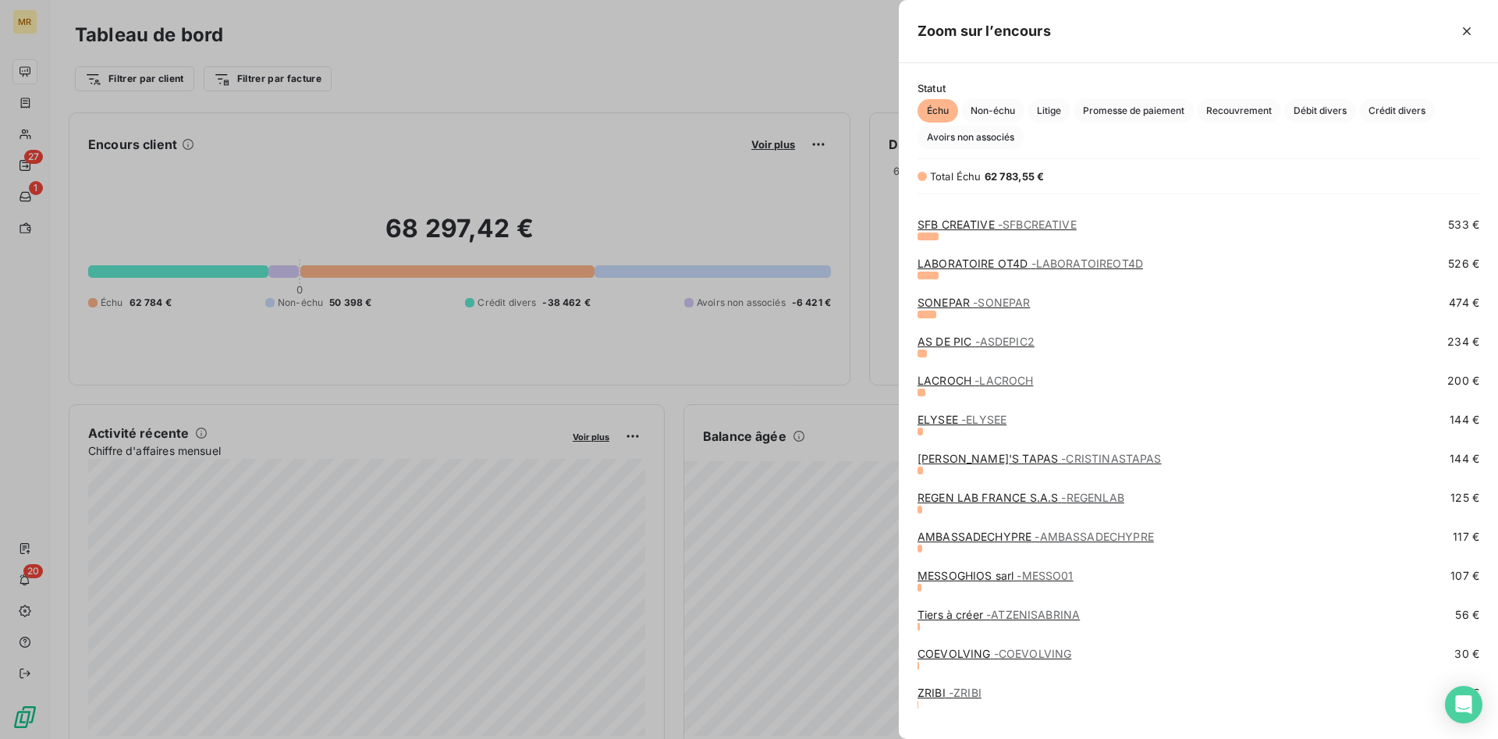
scroll to position [633, 0]
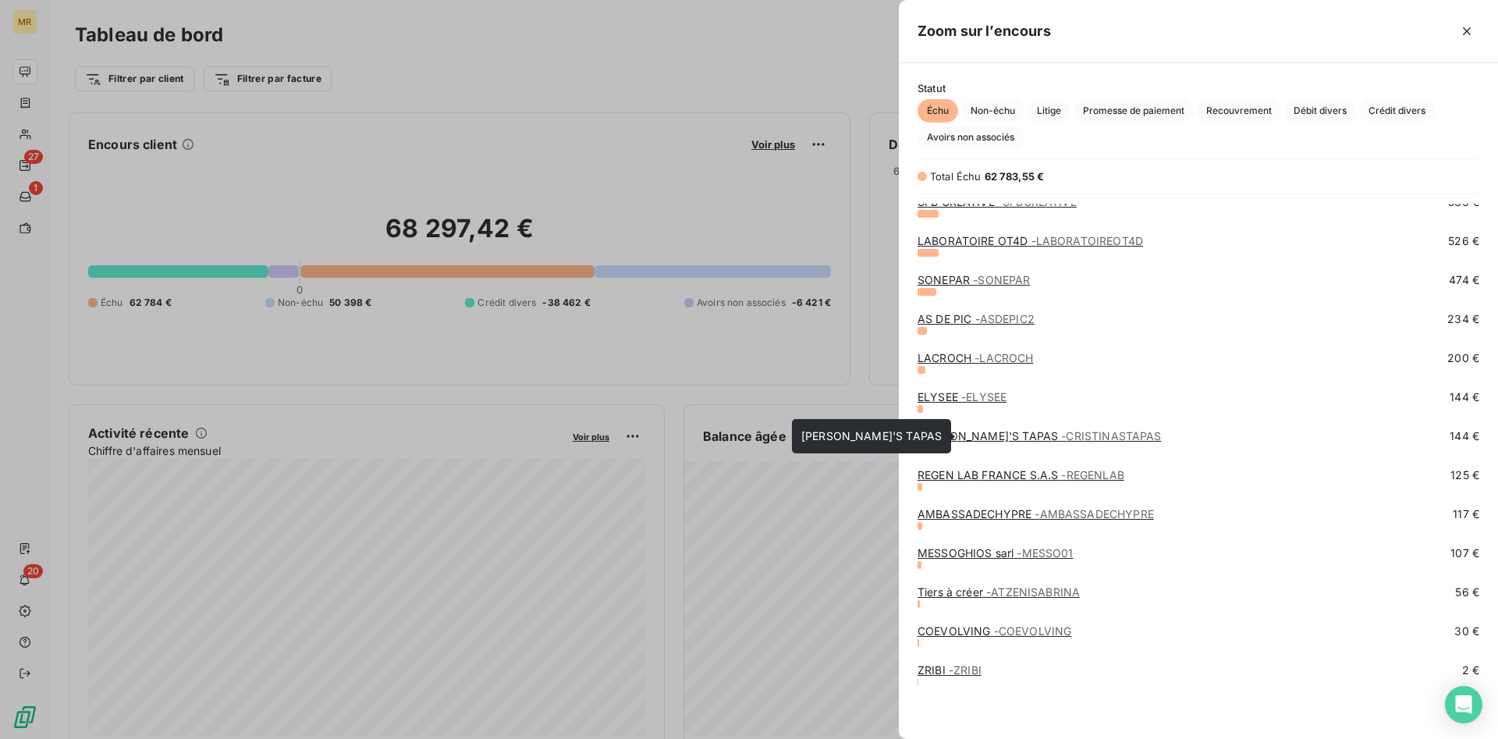
click at [1070, 439] on span "- CRISTINASTAPAS" at bounding box center [1111, 435] width 100 height 13
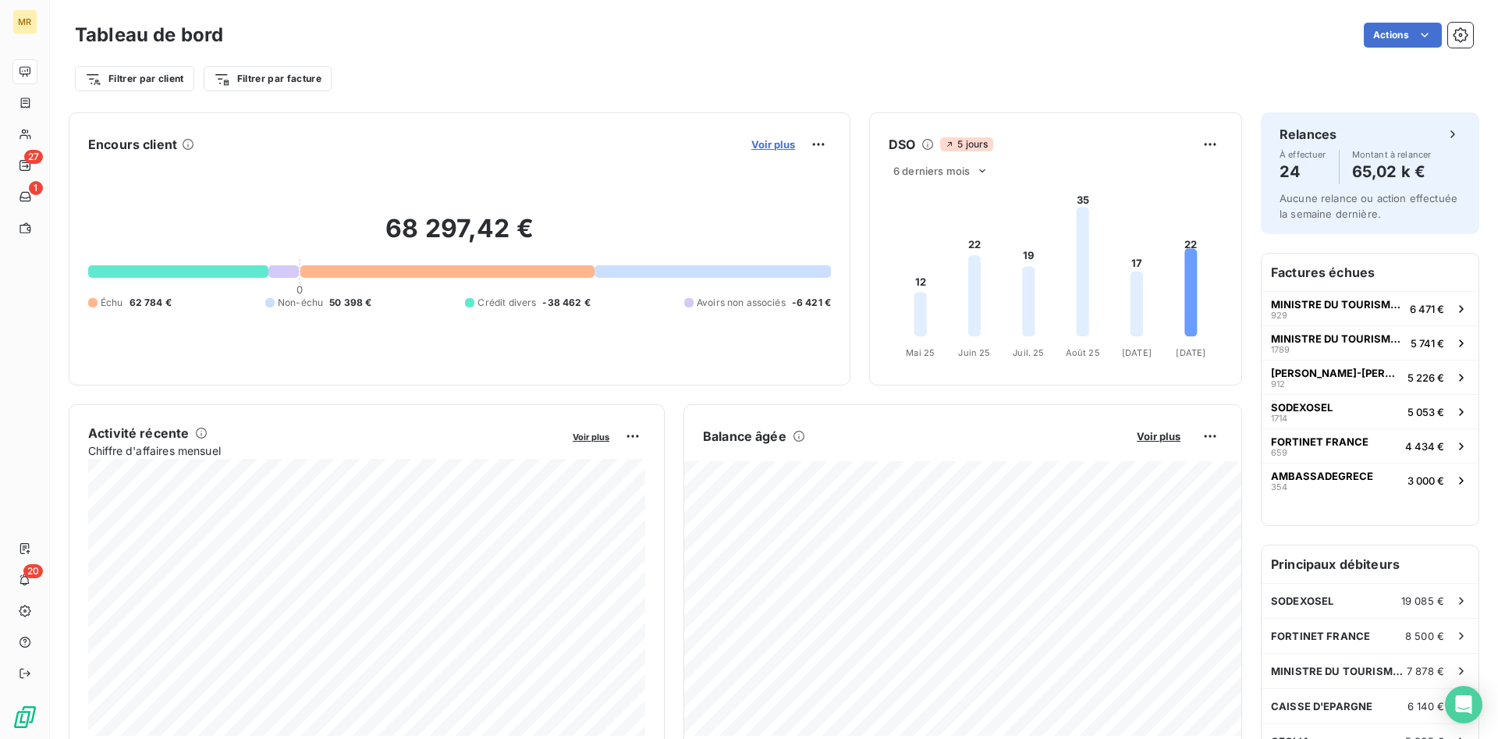
click at [777, 140] on span "Voir plus" at bounding box center [773, 144] width 44 height 12
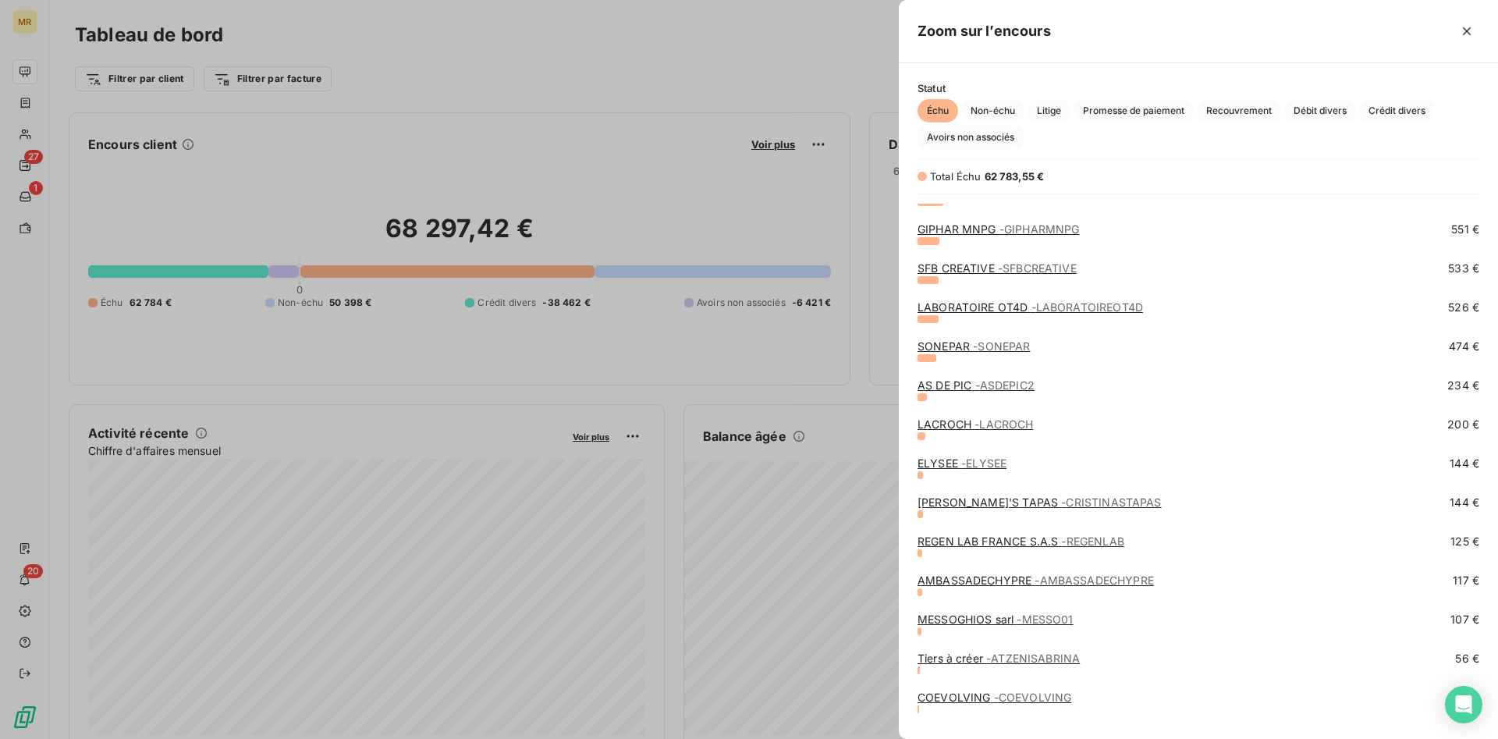
scroll to position [633, 0]
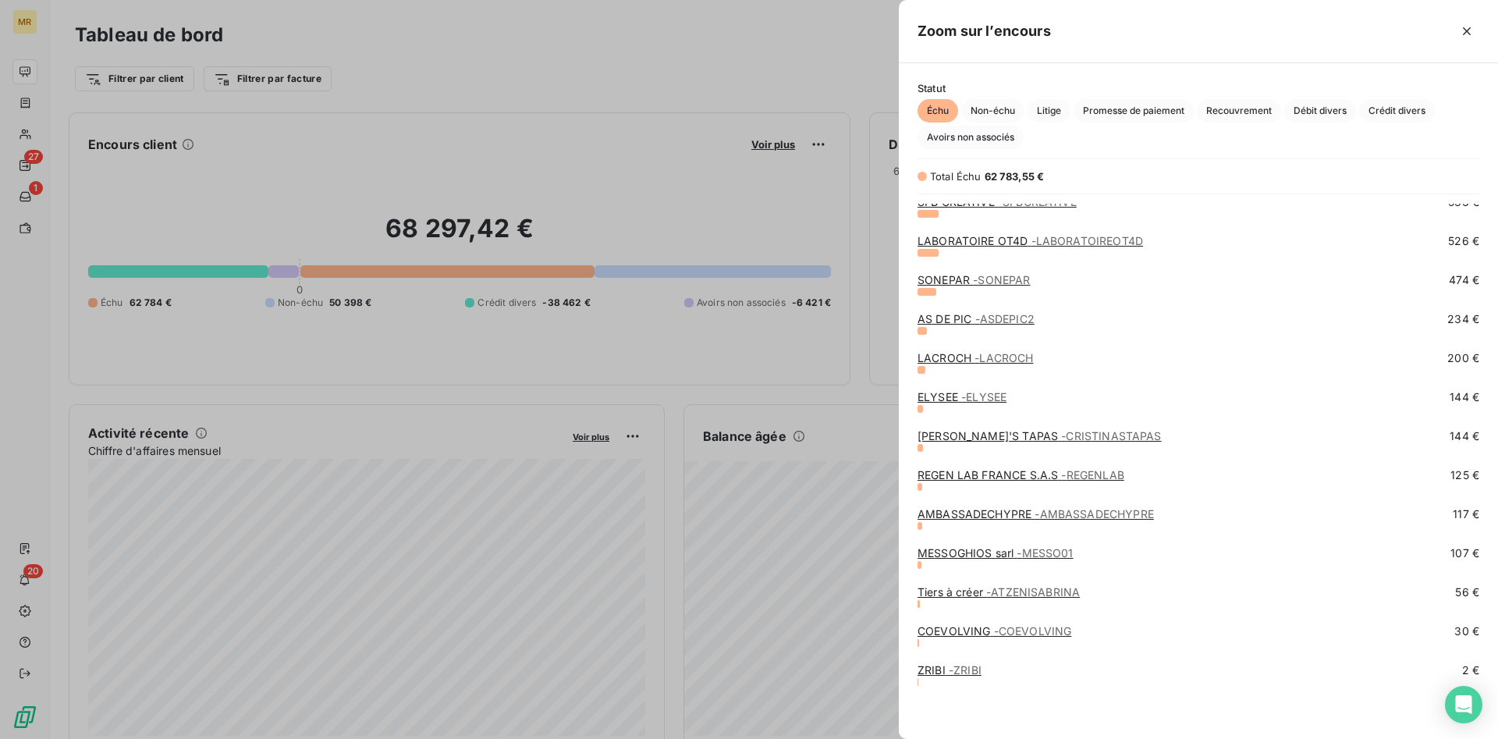
click at [565, 209] on div at bounding box center [749, 369] width 1498 height 739
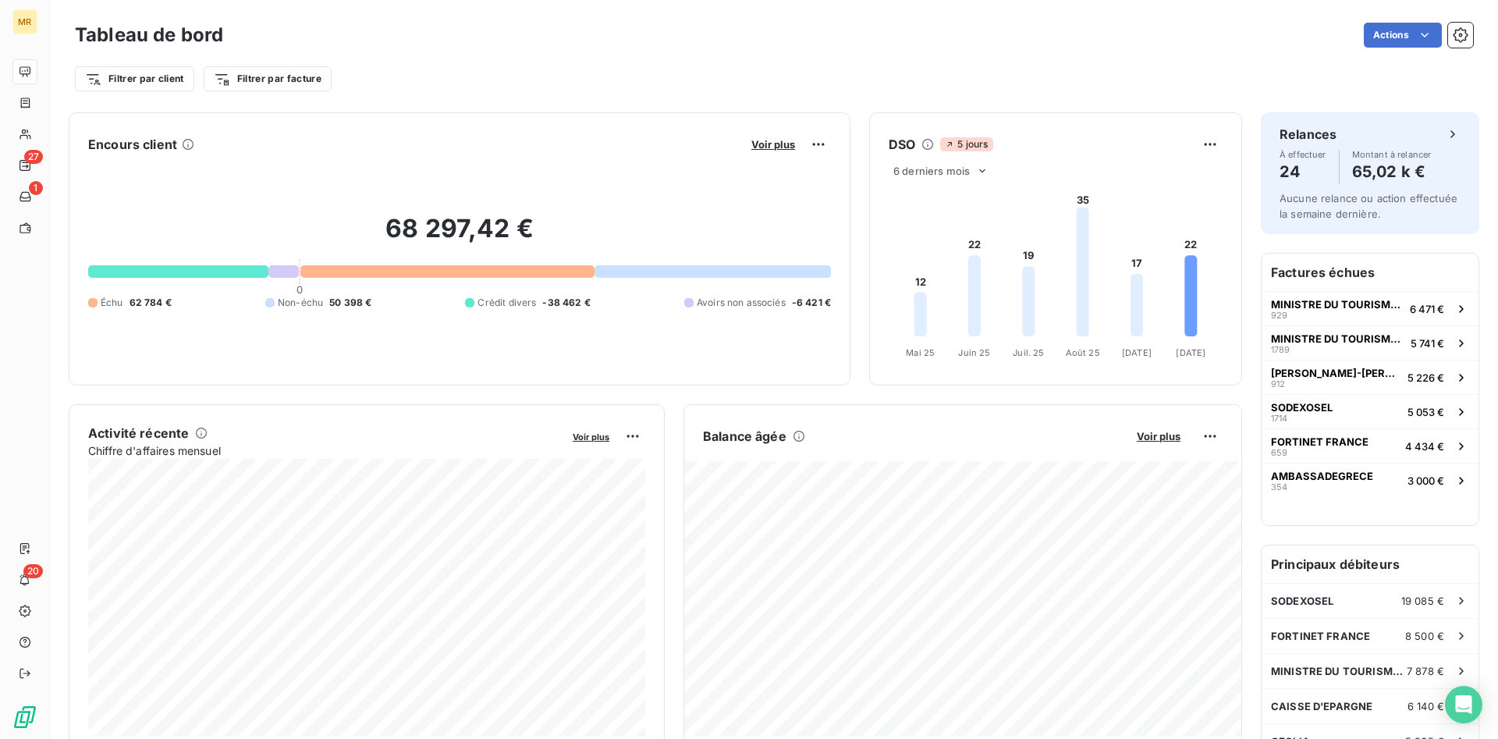
click at [903, 86] on div "Filtrer par client Filtrer par facture" at bounding box center [774, 79] width 1398 height 30
